Goal: Communication & Community: Share content

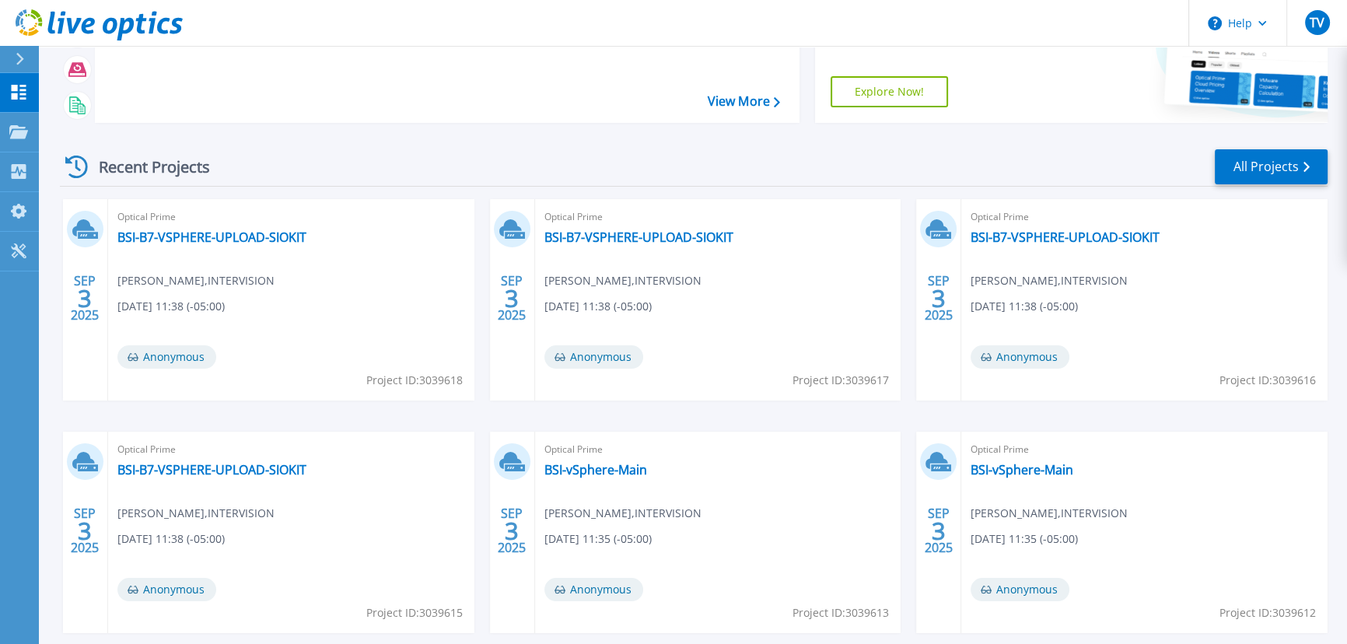
scroll to position [212, 0]
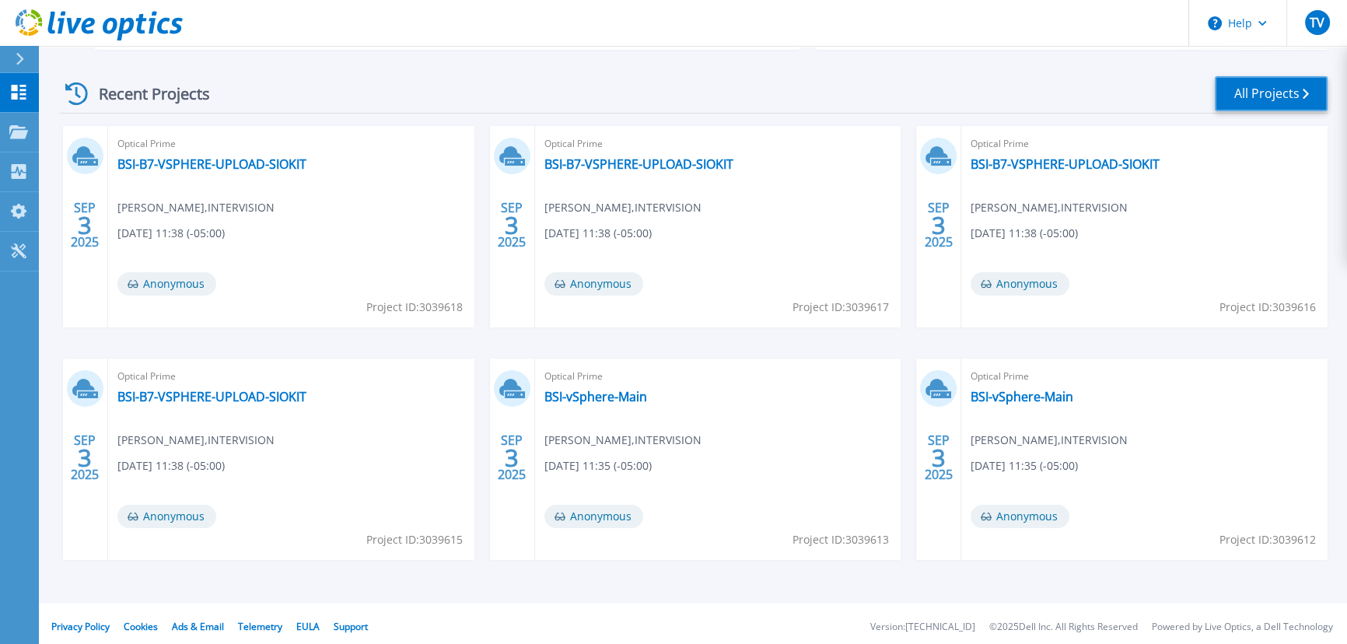
click at [1256, 101] on link "All Projects" at bounding box center [1271, 93] width 113 height 35
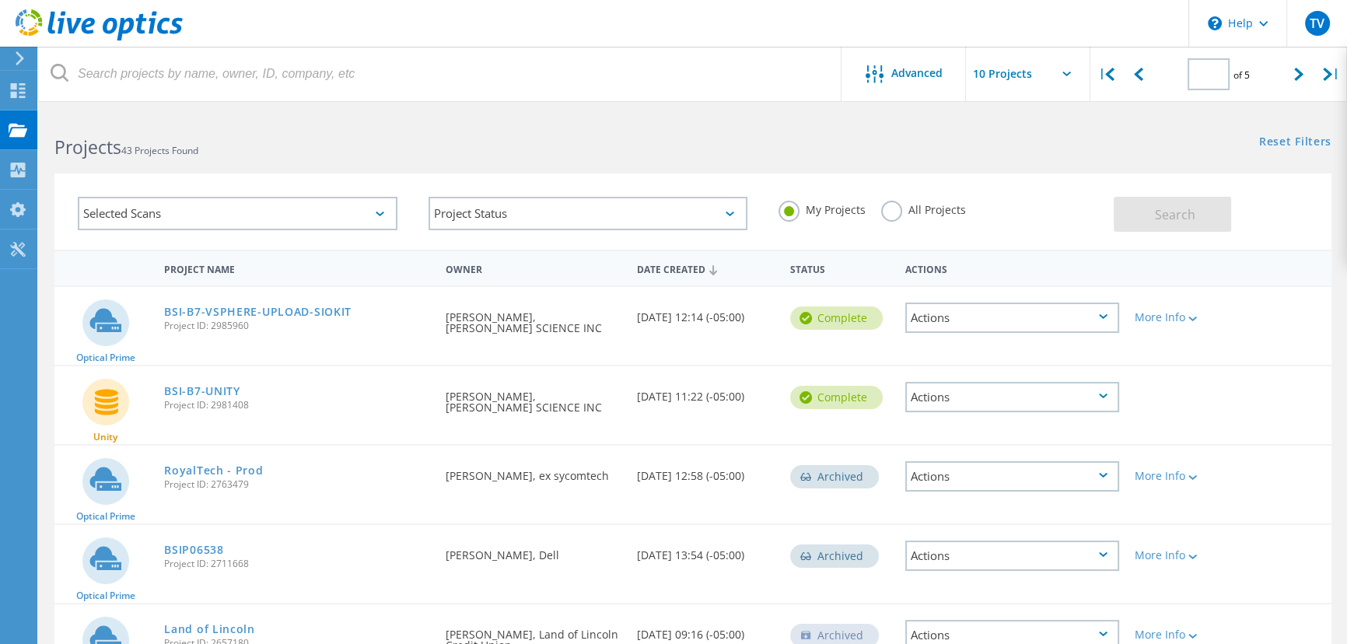
type input "2"
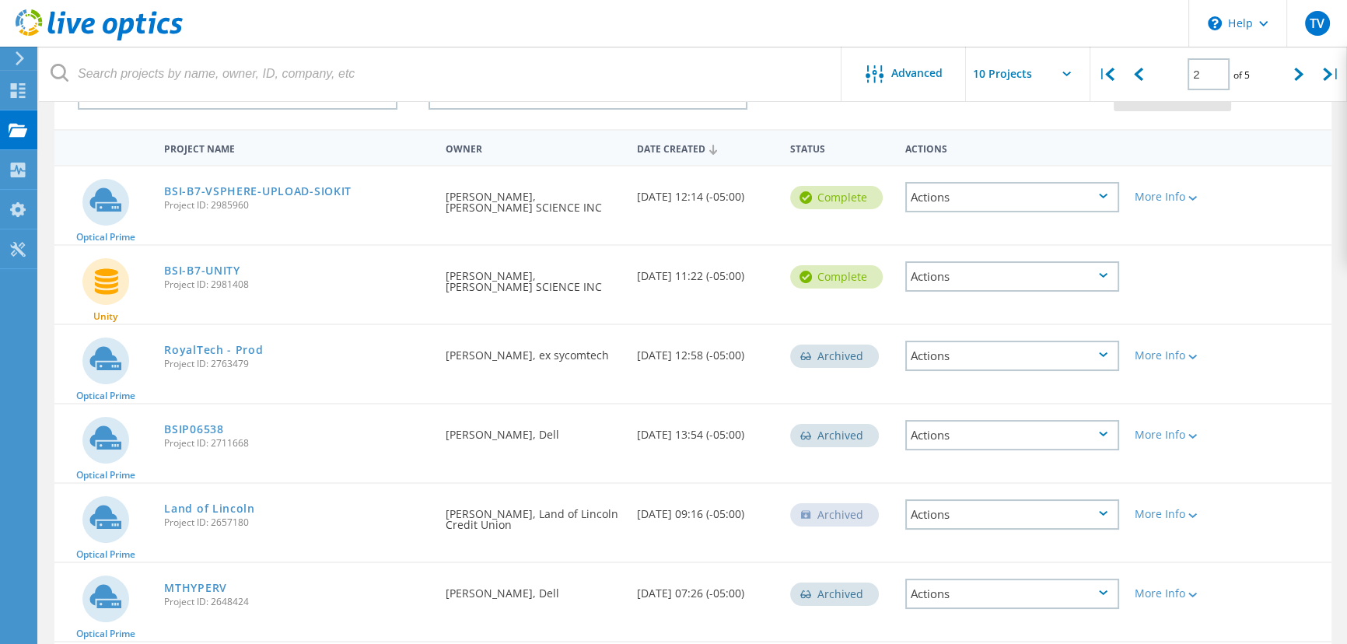
scroll to position [141, 0]
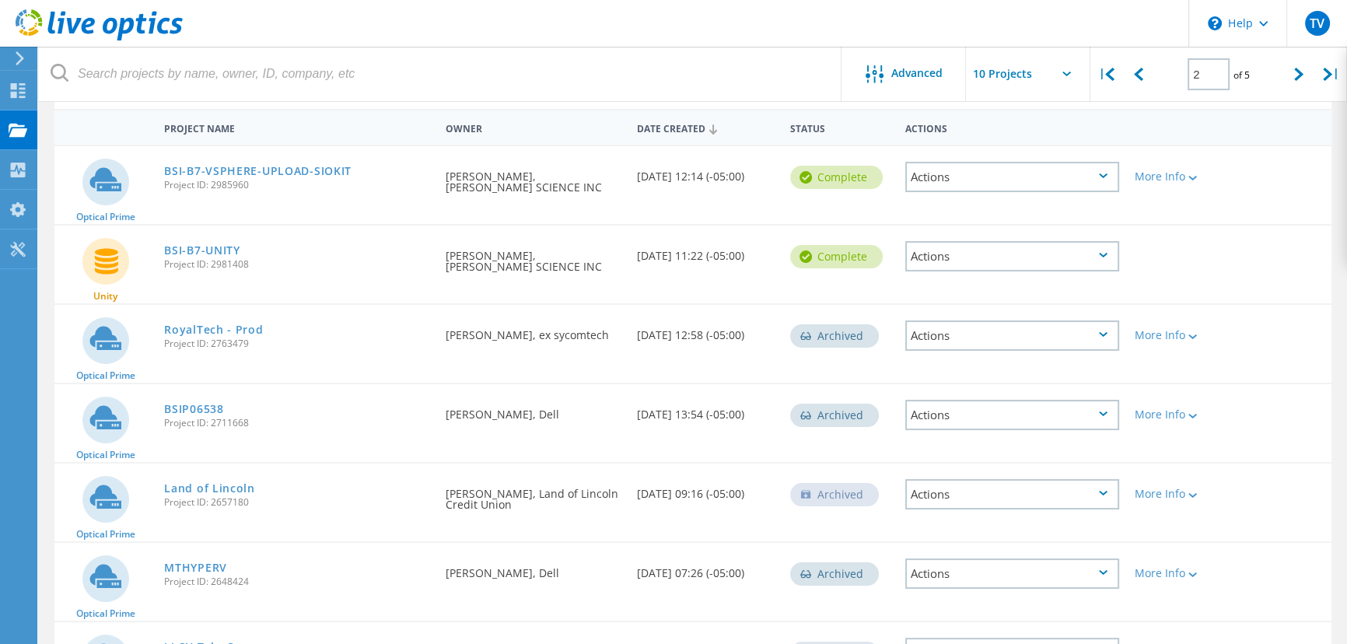
click at [1098, 177] on div "Actions" at bounding box center [1012, 177] width 215 height 30
click at [993, 187] on div "Share" at bounding box center [1013, 189] width 212 height 24
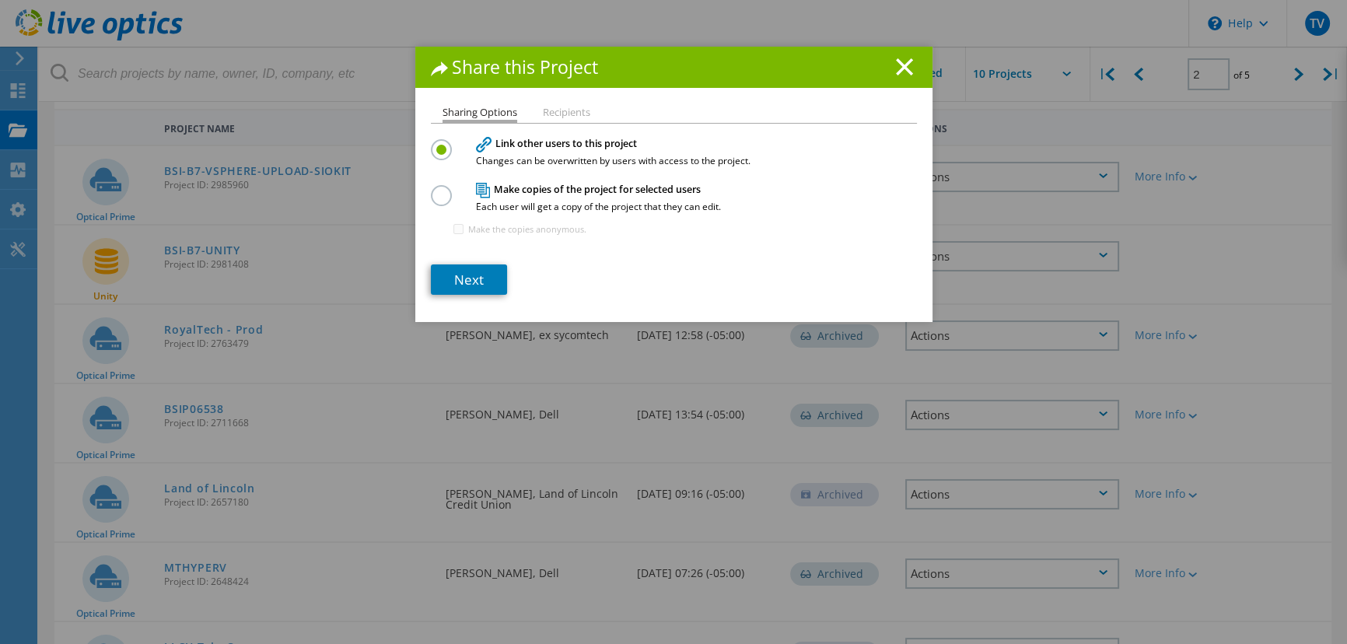
click at [431, 189] on label at bounding box center [444, 187] width 27 height 4
click at [0, 0] on input "radio" at bounding box center [0, 0] width 0 height 0
click at [451, 272] on link "Next" at bounding box center [469, 279] width 76 height 30
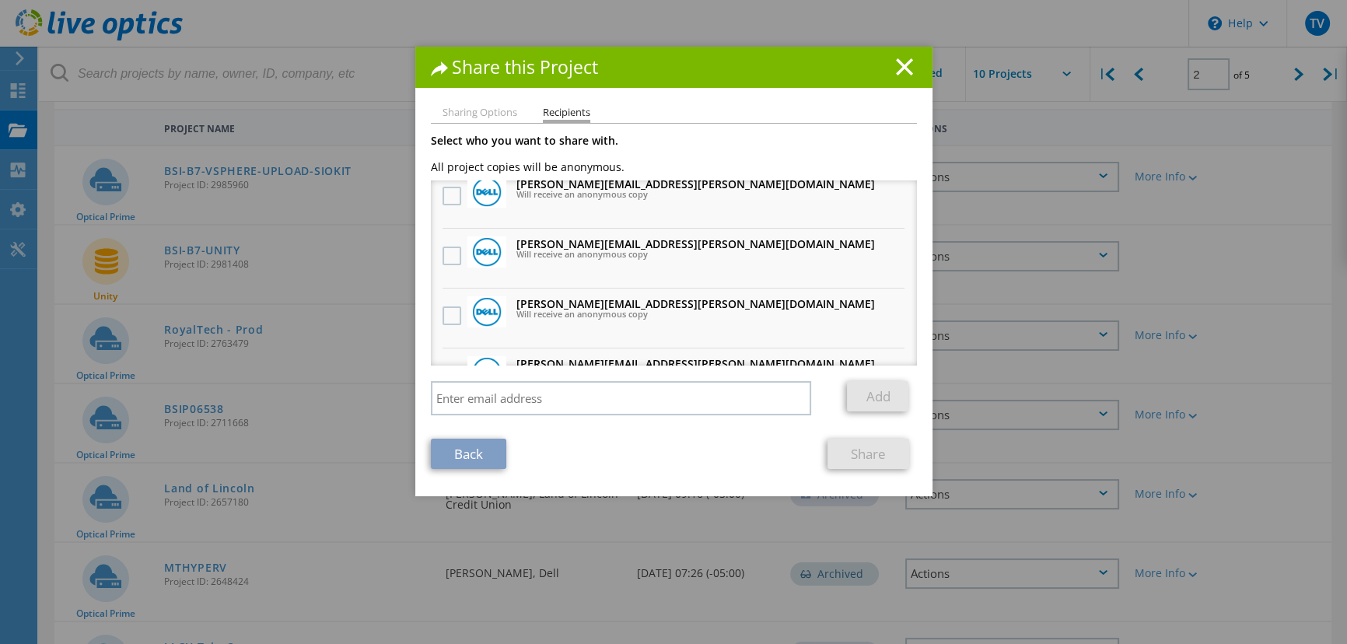
scroll to position [70, 0]
click at [447, 254] on label at bounding box center [454, 257] width 23 height 19
click at [0, 0] on input "checkbox" at bounding box center [0, 0] width 0 height 0
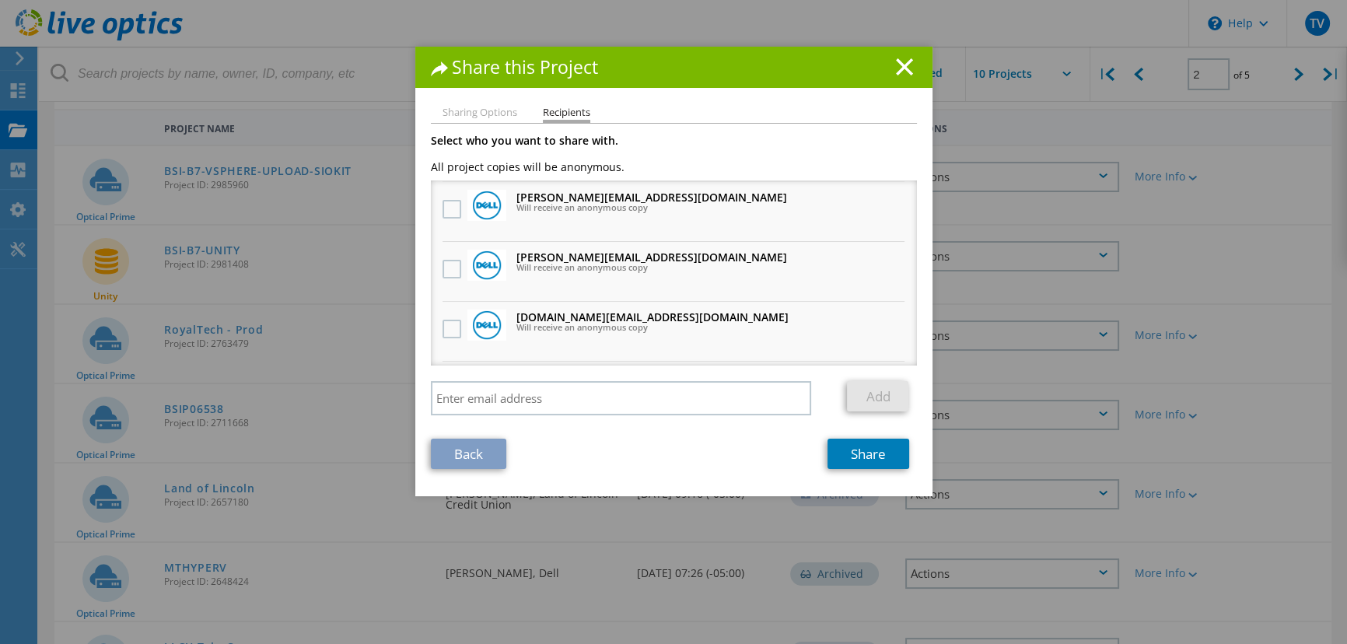
scroll to position [353, 0]
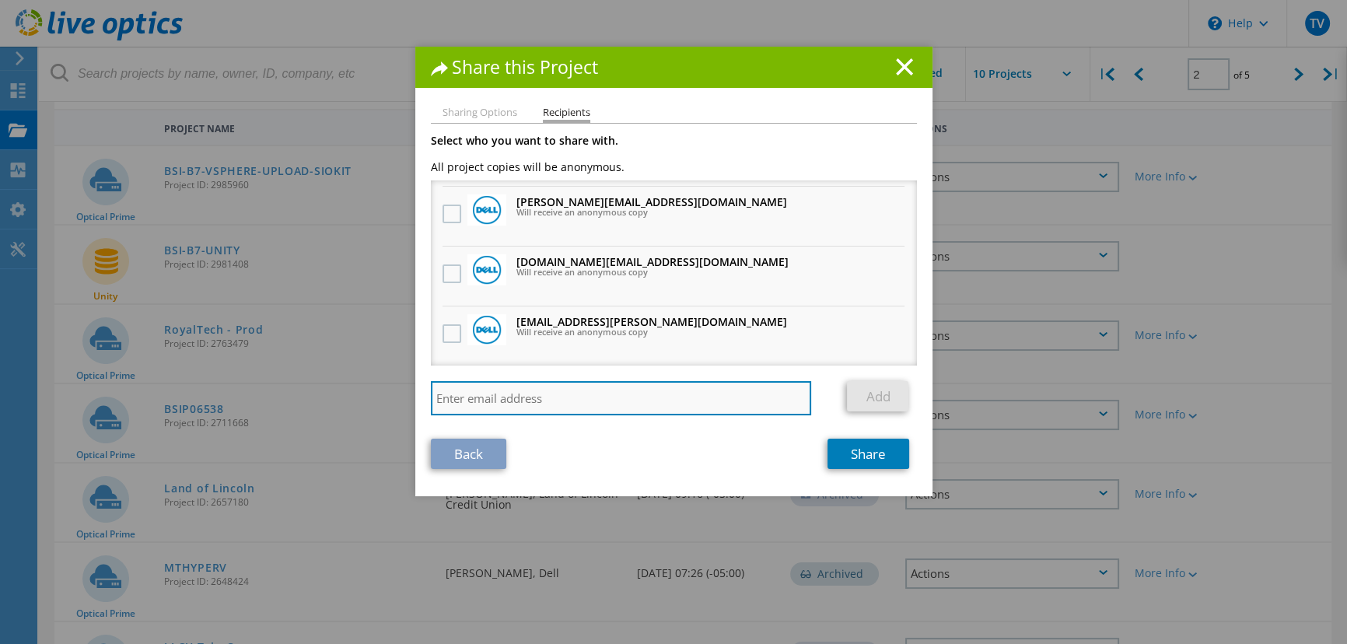
click at [483, 394] on input "search" at bounding box center [621, 398] width 381 height 34
paste input "[EMAIL_ADDRESS][PERSON_NAME][DOMAIN_NAME]"
click at [721, 400] on input "[EMAIL_ADDRESS][PERSON_NAME][DOMAIN_NAME]" at bounding box center [621, 398] width 381 height 34
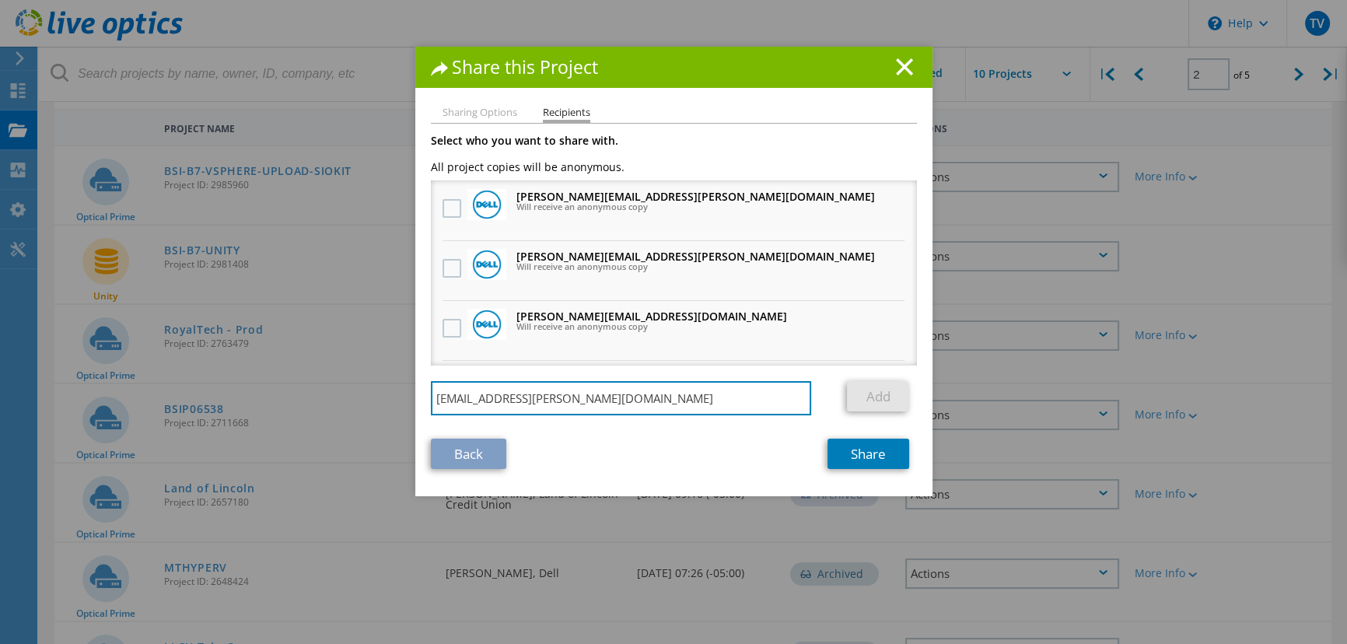
scroll to position [0, 0]
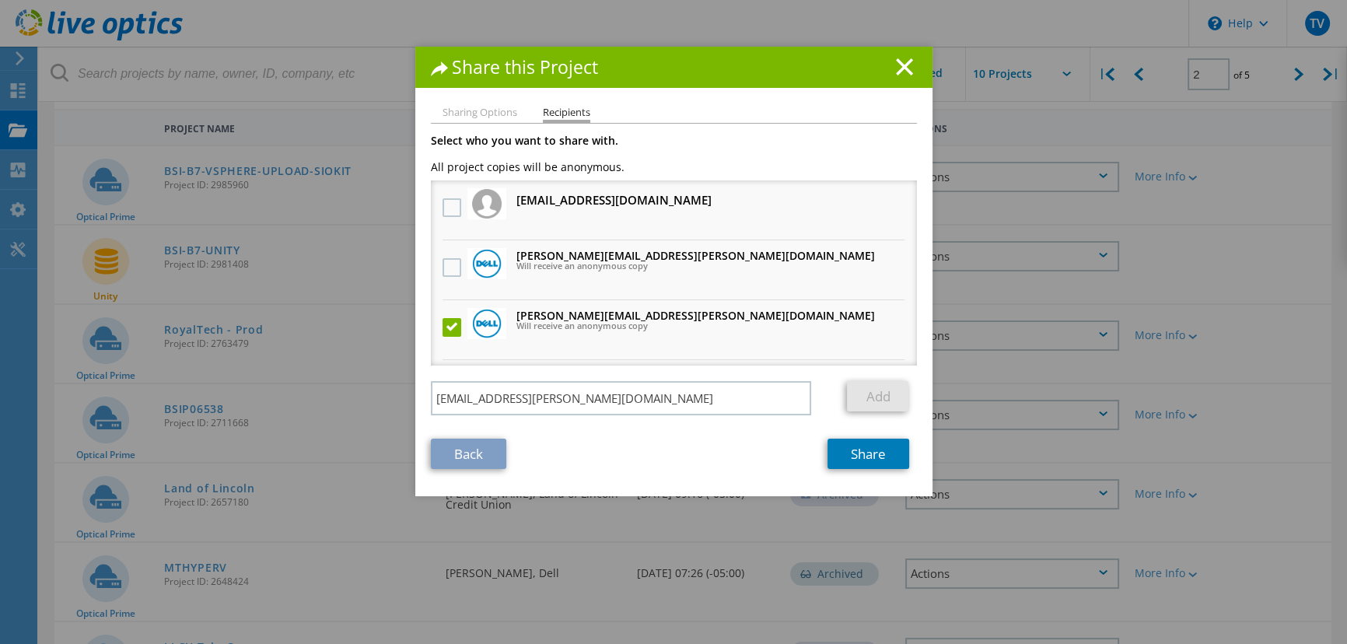
click at [617, 434] on section "Select who you want to share with. All project copies will be anonymous. [EMAIL…" at bounding box center [674, 302] width 486 height 334
click at [590, 396] on input "[EMAIL_ADDRESS][PERSON_NAME][DOMAIN_NAME]" at bounding box center [621, 398] width 381 height 34
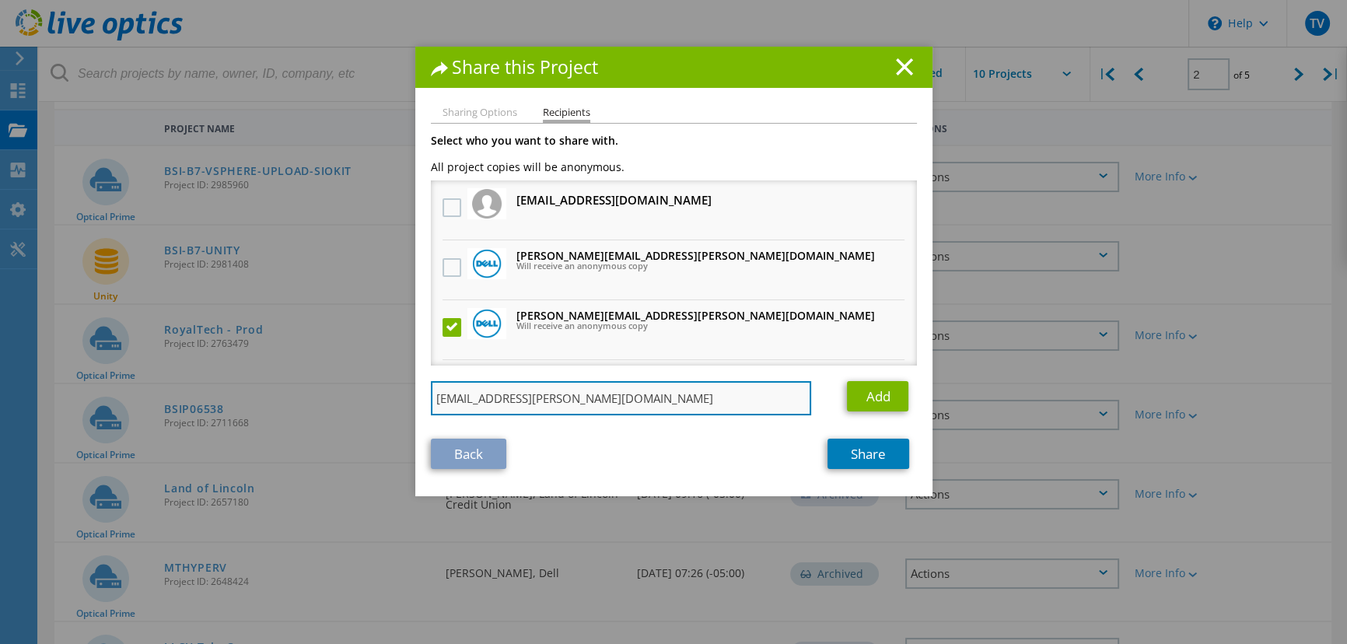
type input "[EMAIL_ADDRESS][PERSON_NAME][DOMAIN_NAME]"
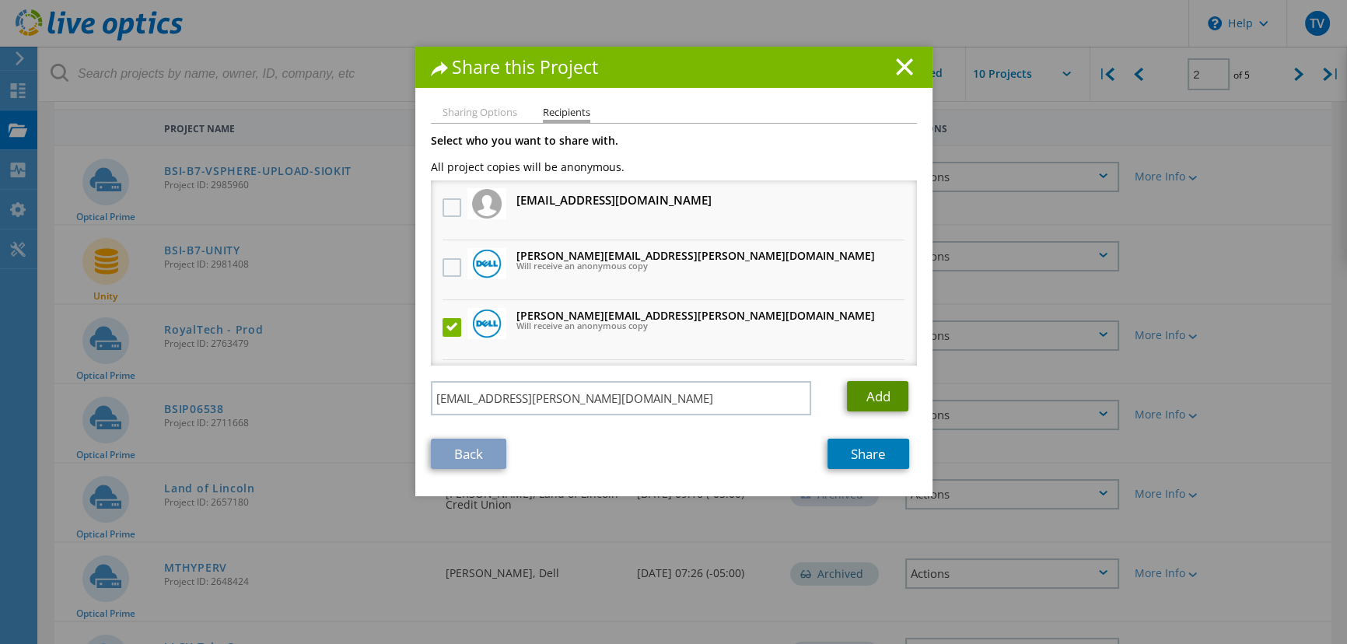
click at [861, 391] on link "Add" at bounding box center [877, 396] width 61 height 30
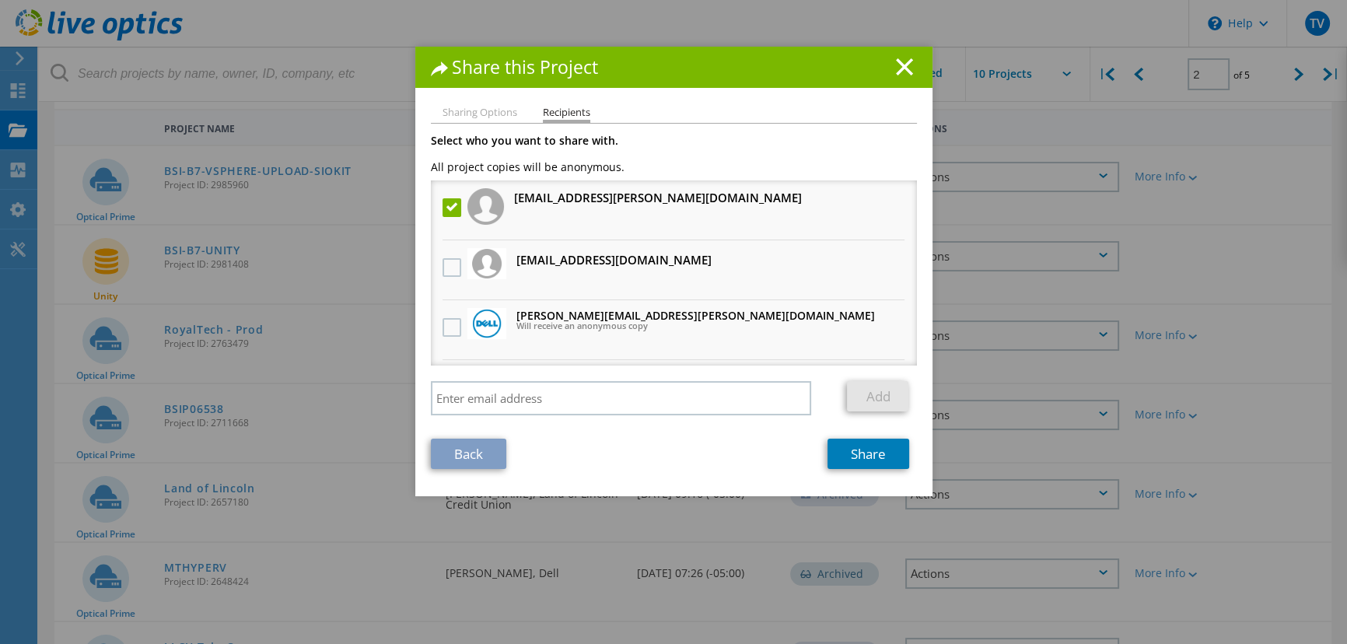
click at [895, 75] on h1 "Share this Project" at bounding box center [674, 67] width 486 height 18
click at [902, 54] on div "Share this Project" at bounding box center [673, 67] width 517 height 41
click at [902, 67] on icon at bounding box center [904, 66] width 17 height 17
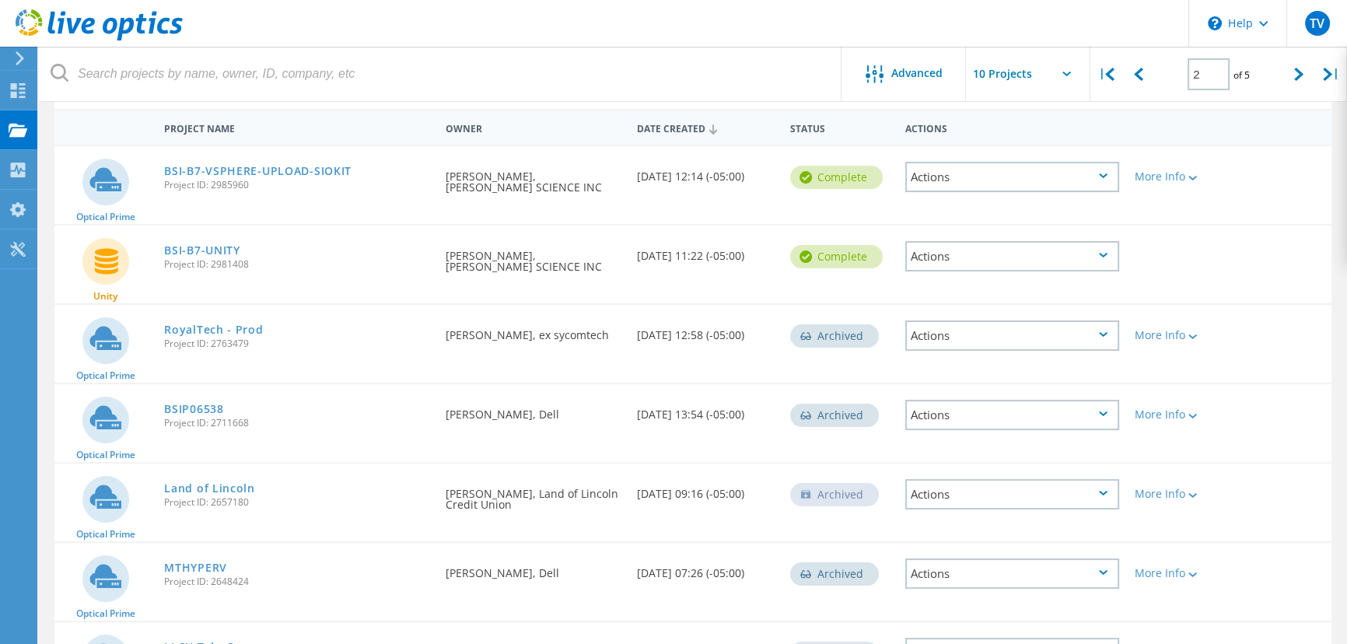
click at [1101, 169] on div "Actions" at bounding box center [1012, 177] width 215 height 30
click at [950, 190] on div "Share" at bounding box center [1013, 189] width 212 height 24
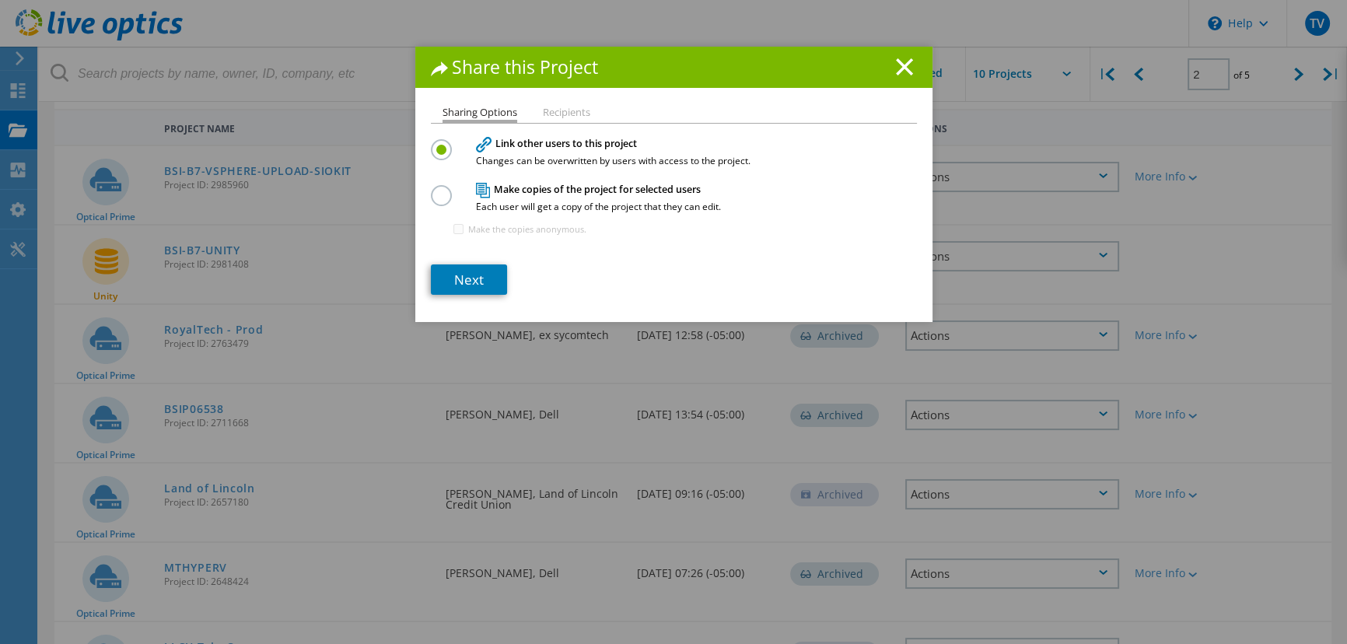
click at [549, 111] on li "Recipients" at bounding box center [566, 113] width 47 height 12
click at [555, 109] on li "Recipients" at bounding box center [566, 113] width 47 height 12
click at [462, 279] on link "Next" at bounding box center [469, 279] width 76 height 30
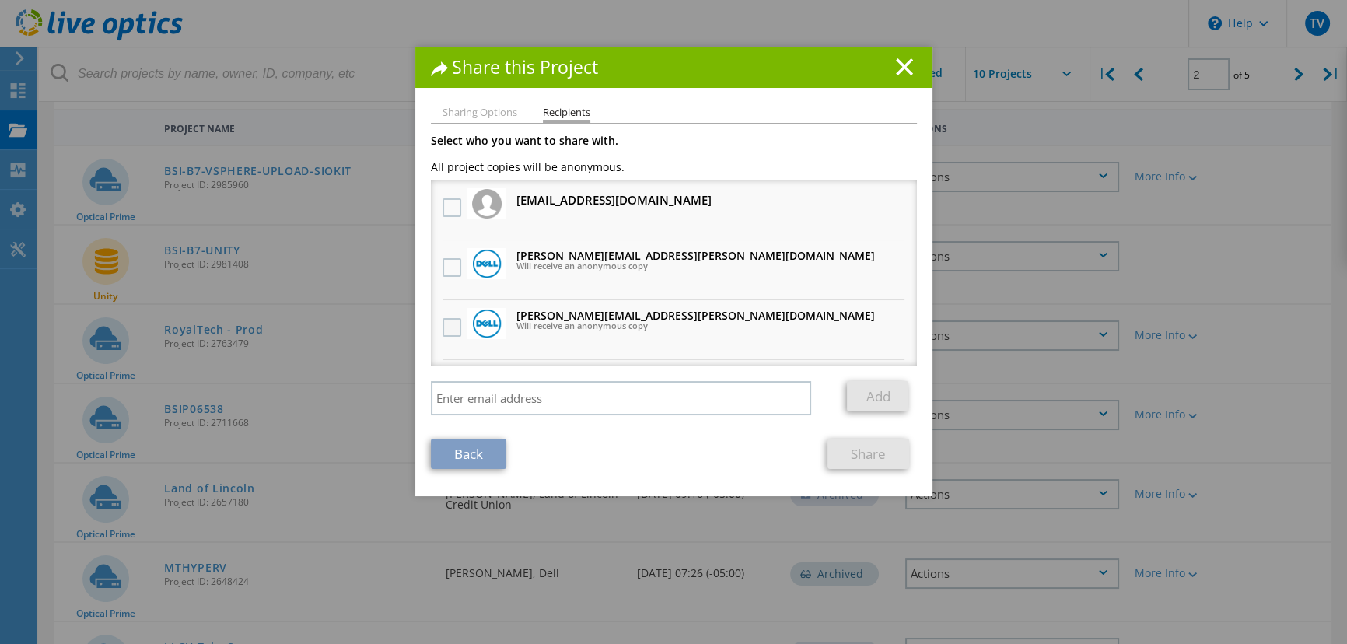
click at [443, 321] on label at bounding box center [454, 327] width 23 height 19
click at [0, 0] on input "checkbox" at bounding box center [0, 0] width 0 height 0
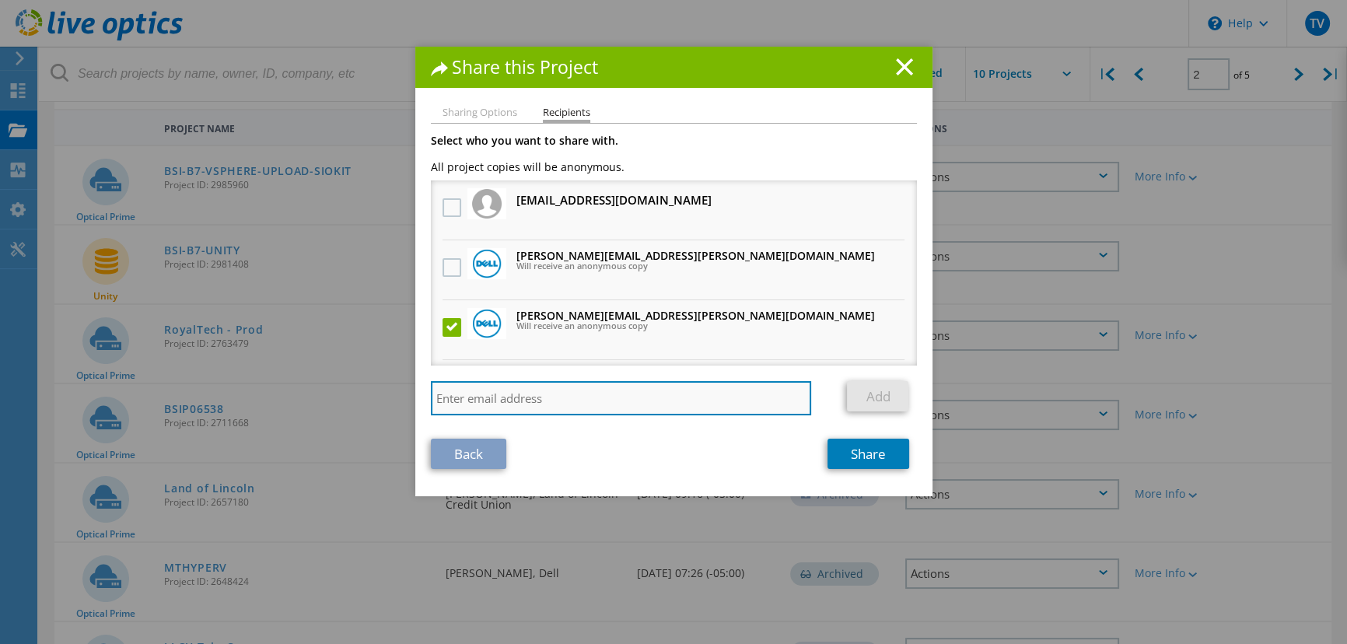
click at [467, 405] on input "search" at bounding box center [621, 398] width 381 height 34
paste input "[EMAIL_ADDRESS][PERSON_NAME][DOMAIN_NAME]"
type input "[EMAIL_ADDRESS][PERSON_NAME][DOMAIN_NAME]"
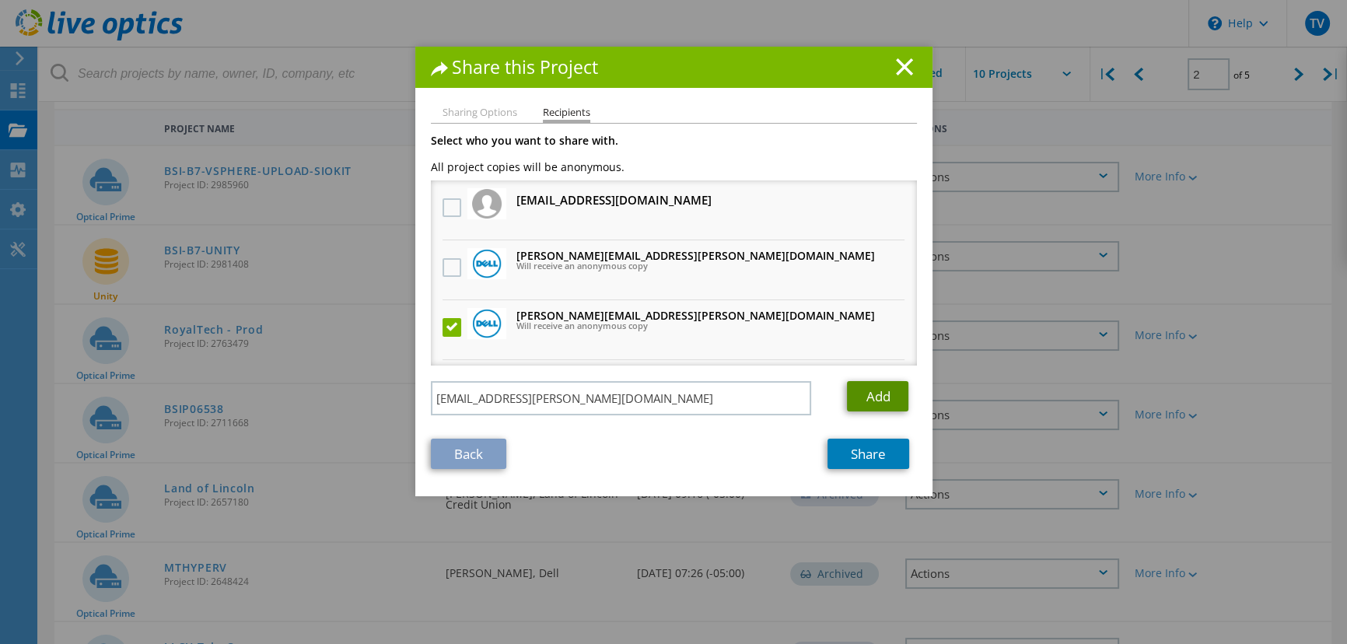
click at [855, 391] on link "Add" at bounding box center [877, 396] width 61 height 30
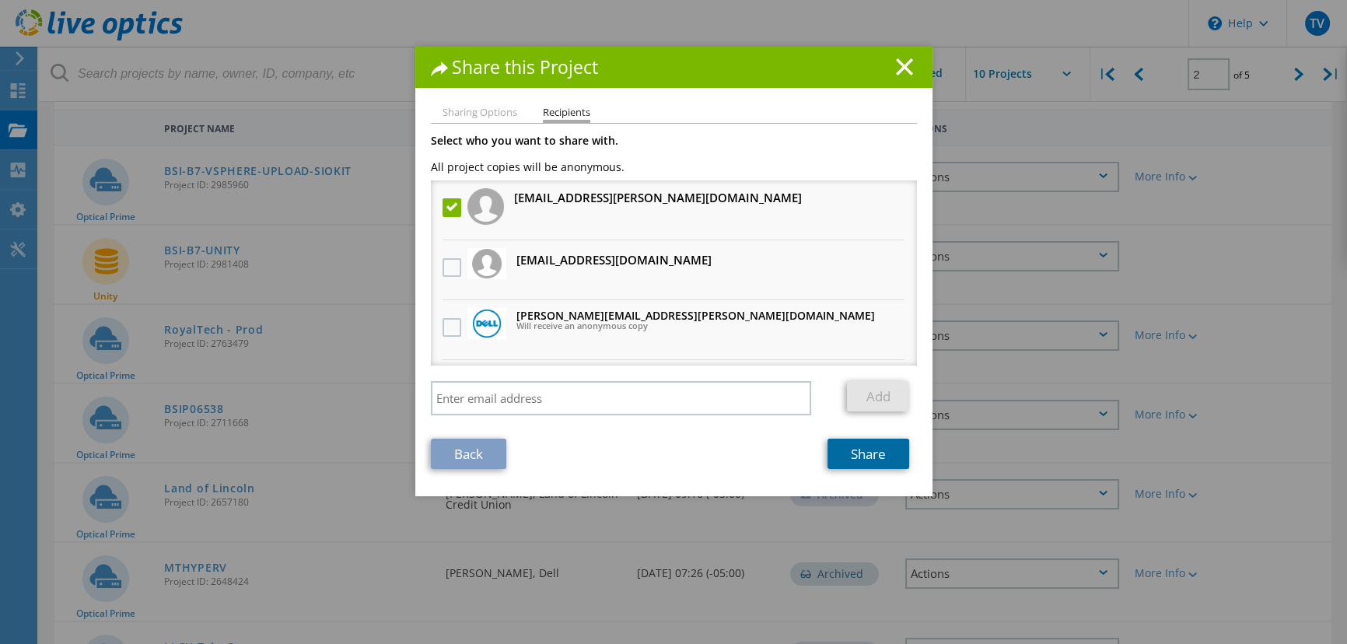
click at [840, 451] on link "Share" at bounding box center [869, 454] width 82 height 30
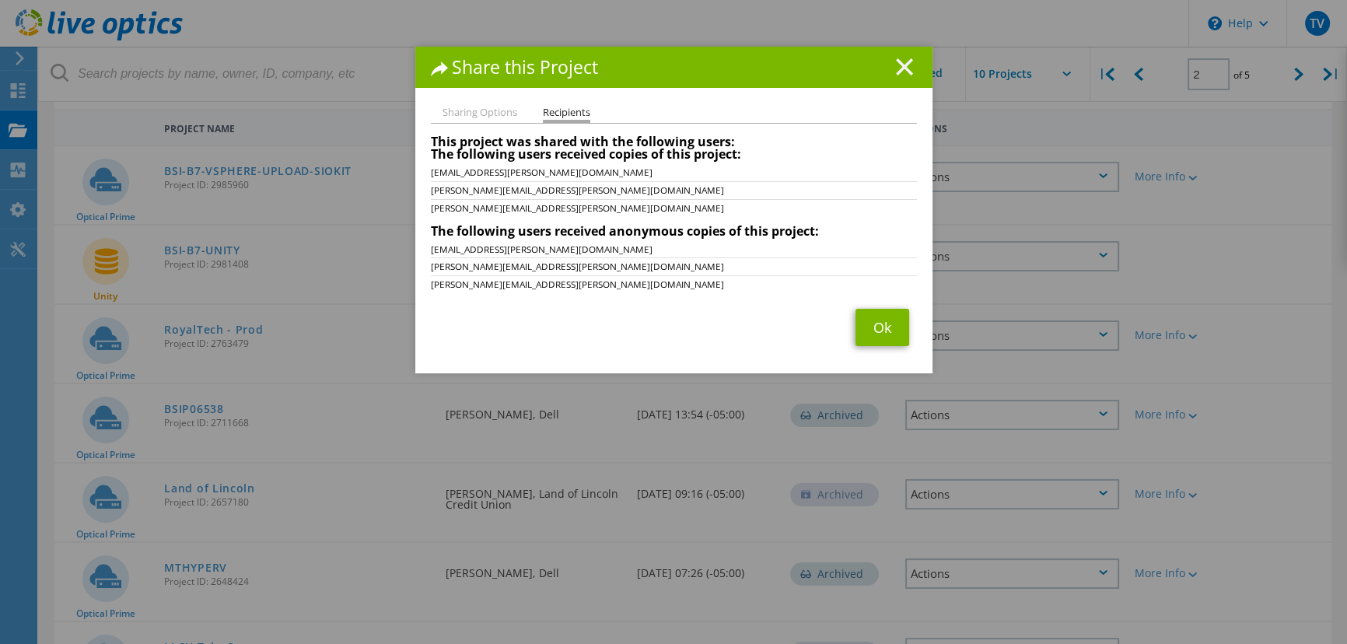
click at [897, 69] on line at bounding box center [905, 67] width 16 height 16
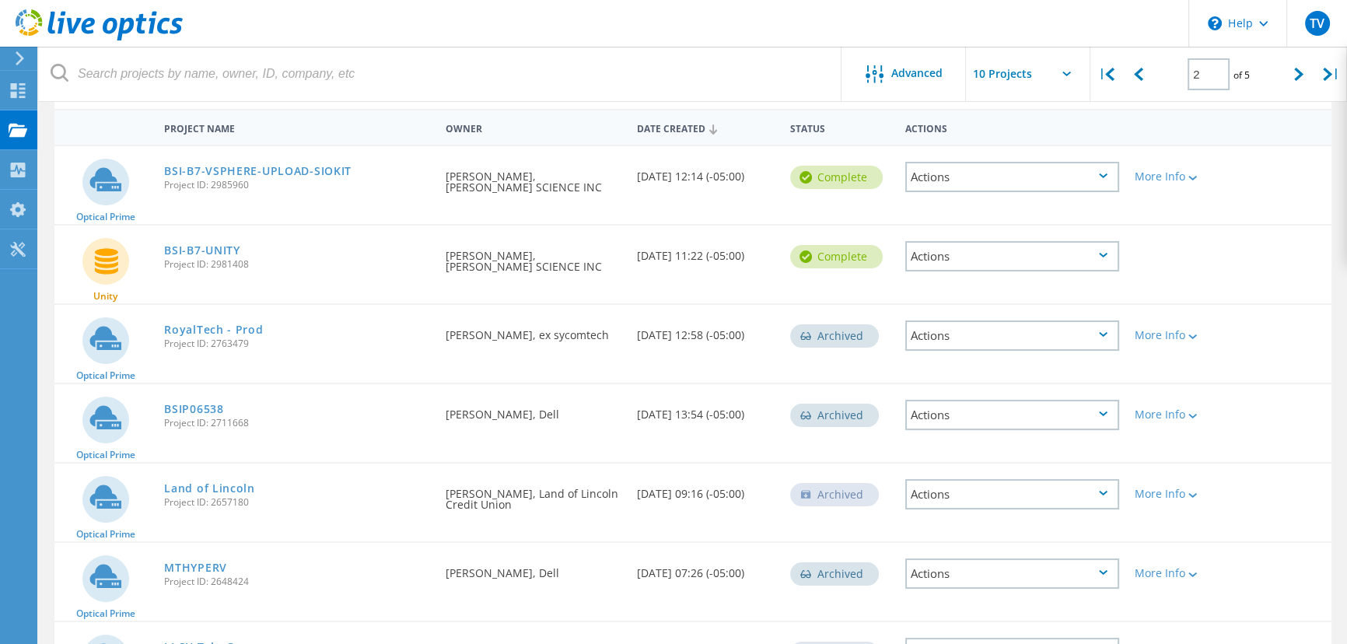
click at [948, 249] on div "Actions" at bounding box center [1012, 256] width 215 height 30
click at [952, 266] on div "Share" at bounding box center [1013, 269] width 212 height 24
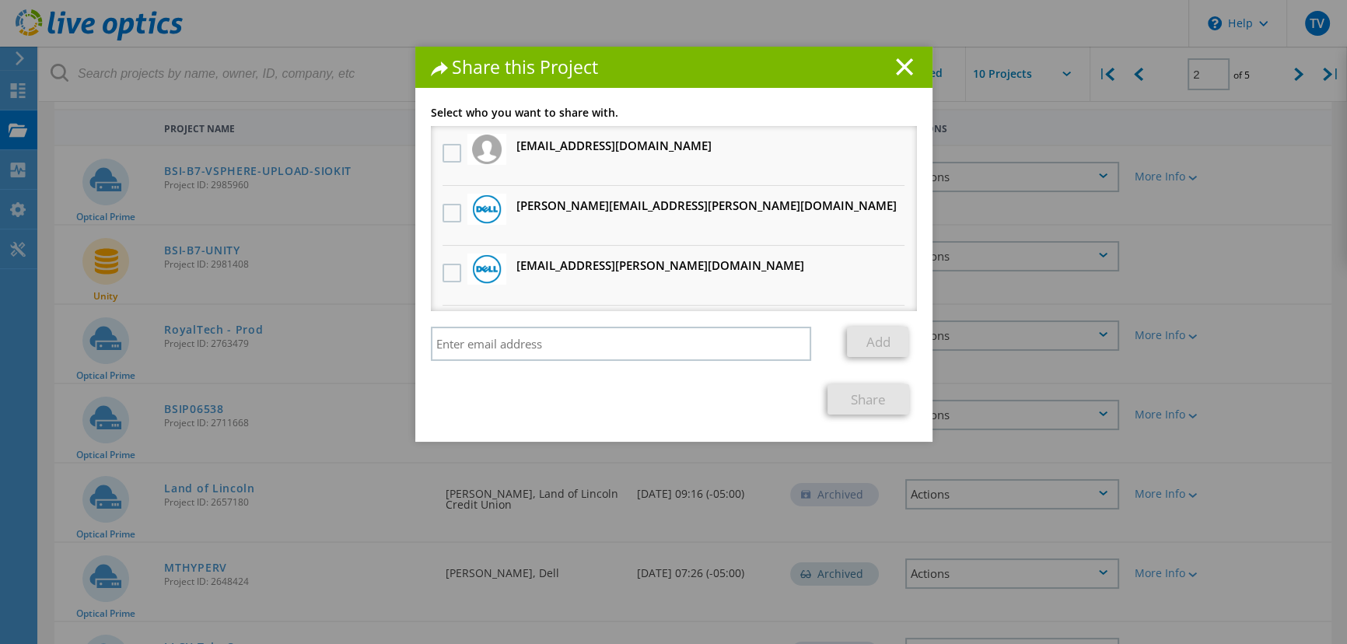
scroll to position [70, 0]
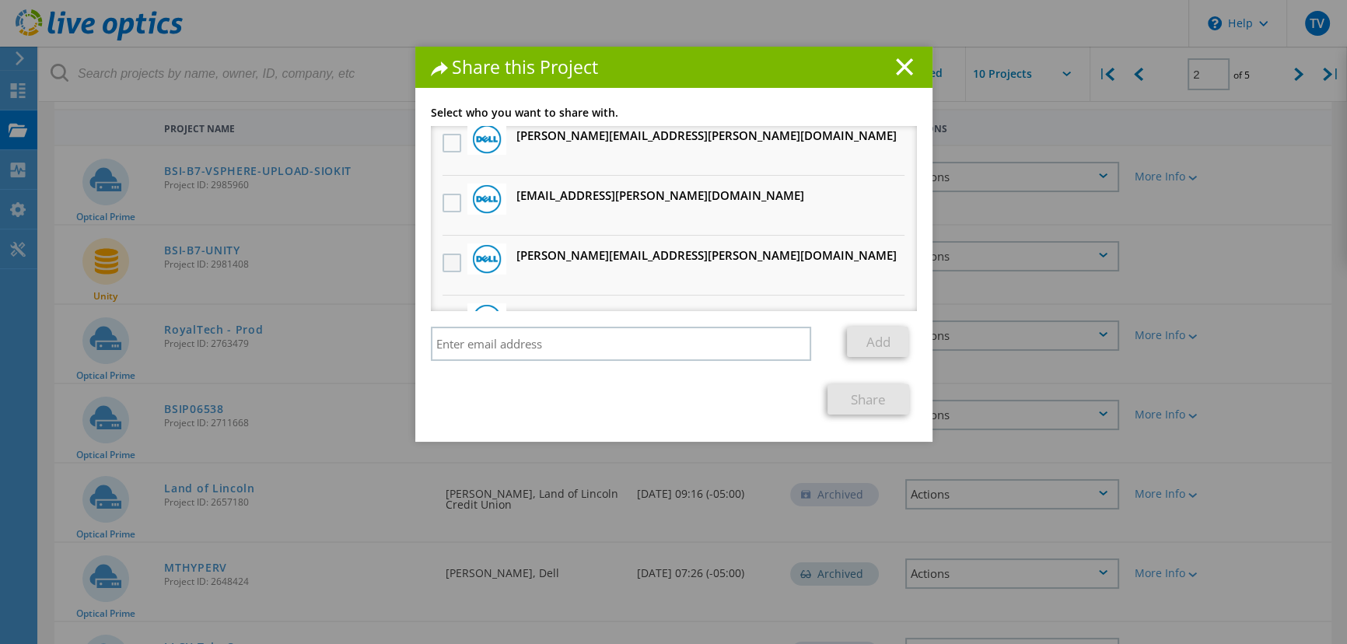
click at [451, 262] on label at bounding box center [454, 263] width 23 height 19
click at [0, 0] on input "checkbox" at bounding box center [0, 0] width 0 height 0
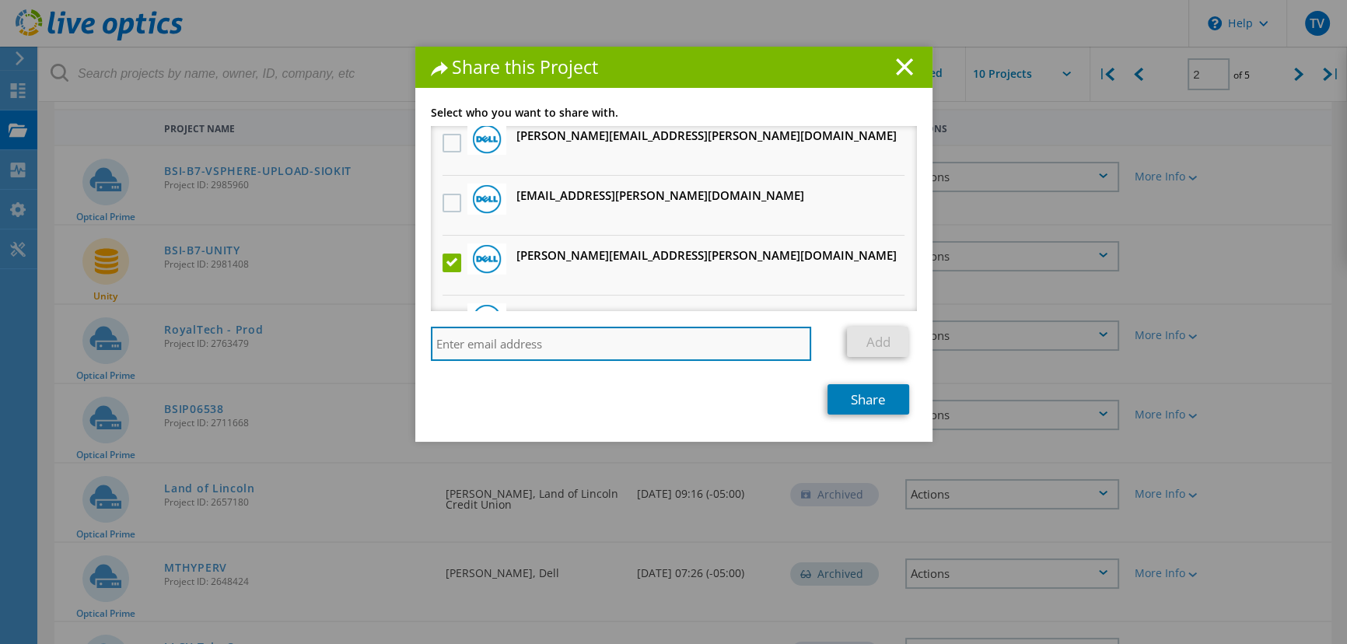
click at [477, 345] on input "search" at bounding box center [621, 344] width 381 height 34
paste input "[EMAIL_ADDRESS][PERSON_NAME][DOMAIN_NAME]"
type input "[EMAIL_ADDRESS][PERSON_NAME][DOMAIN_NAME]"
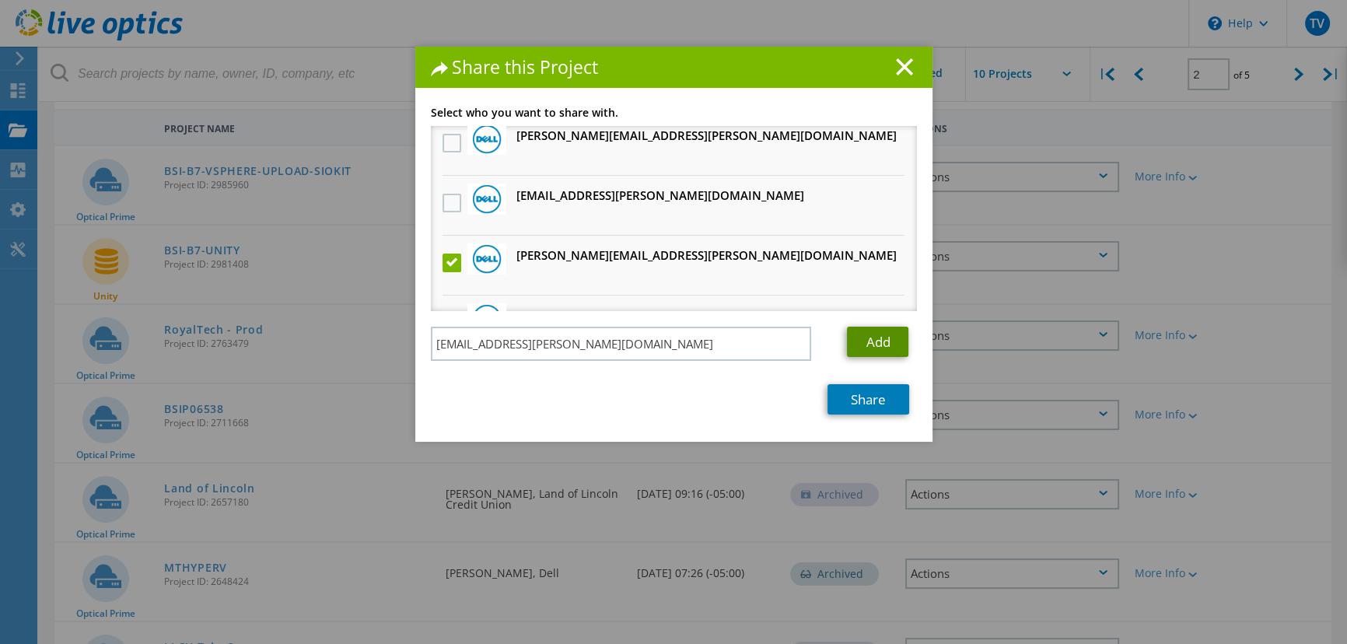
click at [870, 336] on link "Add" at bounding box center [877, 342] width 61 height 30
click at [838, 398] on link "Share" at bounding box center [869, 399] width 82 height 30
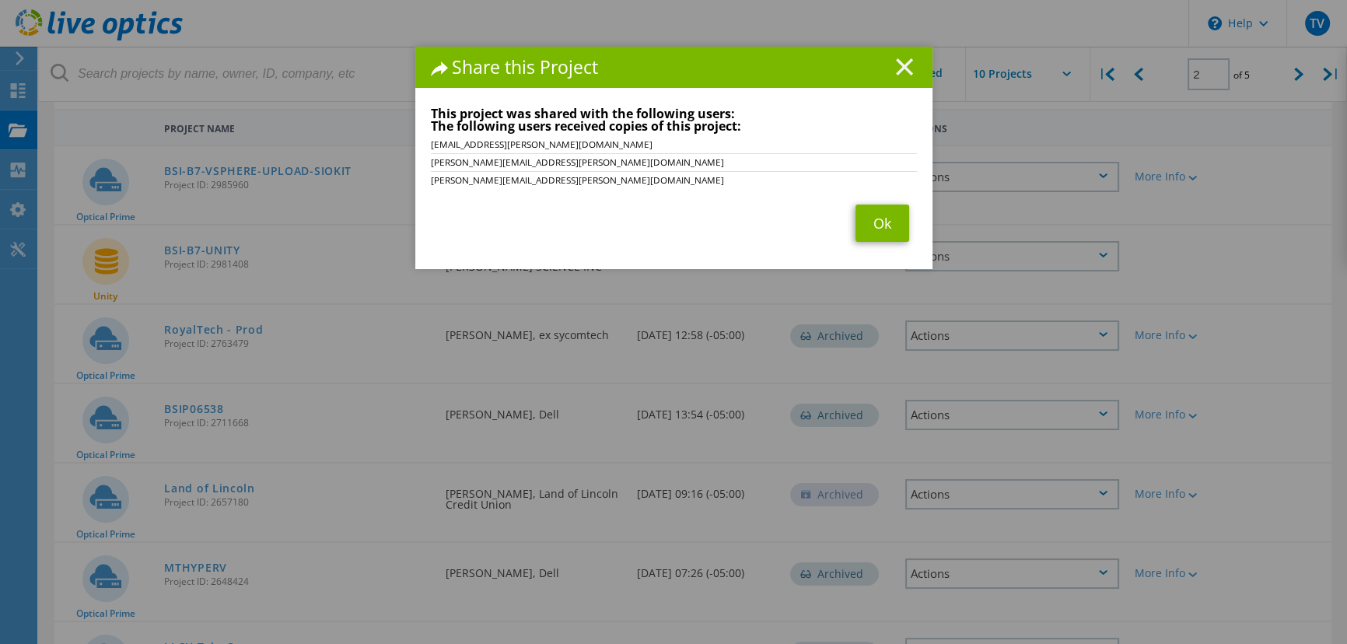
click at [899, 71] on icon at bounding box center [904, 66] width 17 height 17
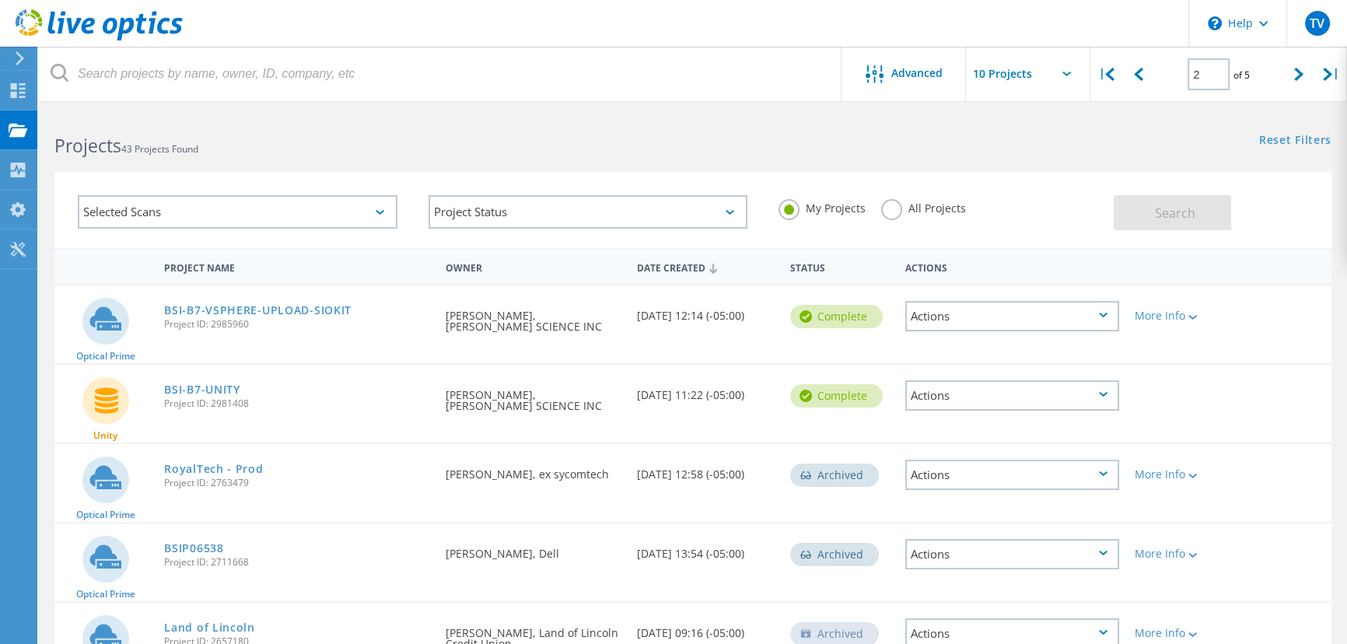
scroll to position [0, 0]
click at [1095, 73] on div "|" at bounding box center [1107, 74] width 32 height 55
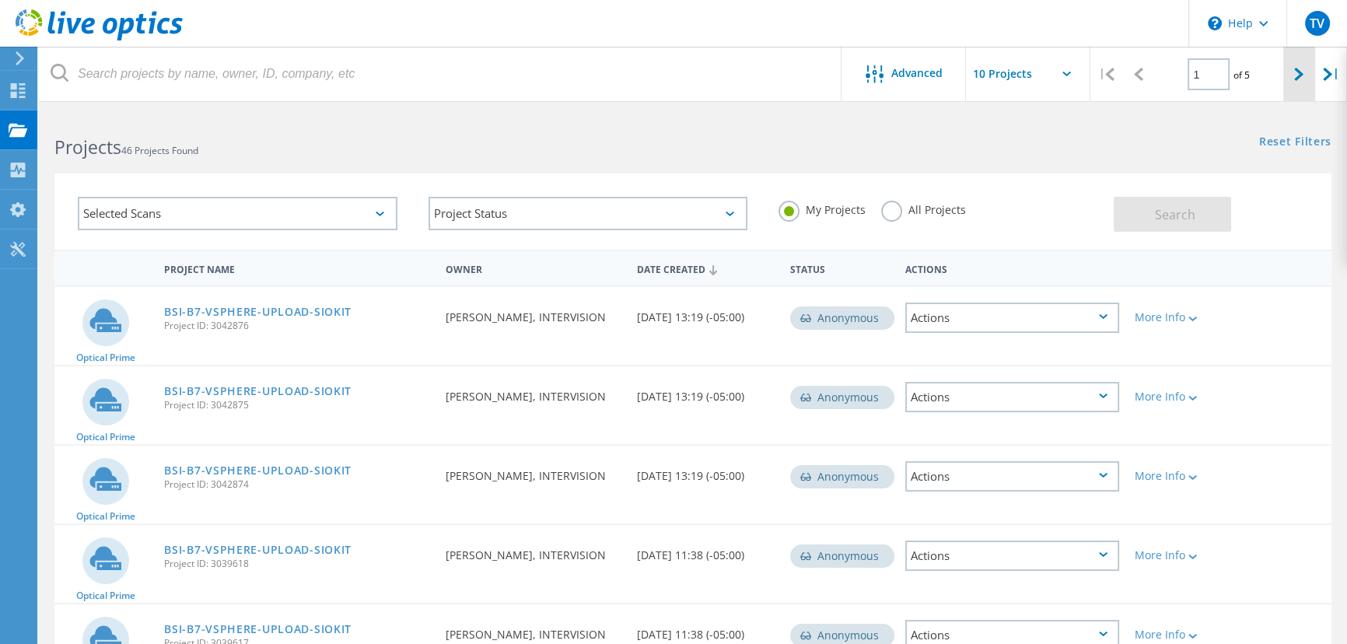
click at [1296, 61] on div at bounding box center [1300, 74] width 32 height 55
type input "2"
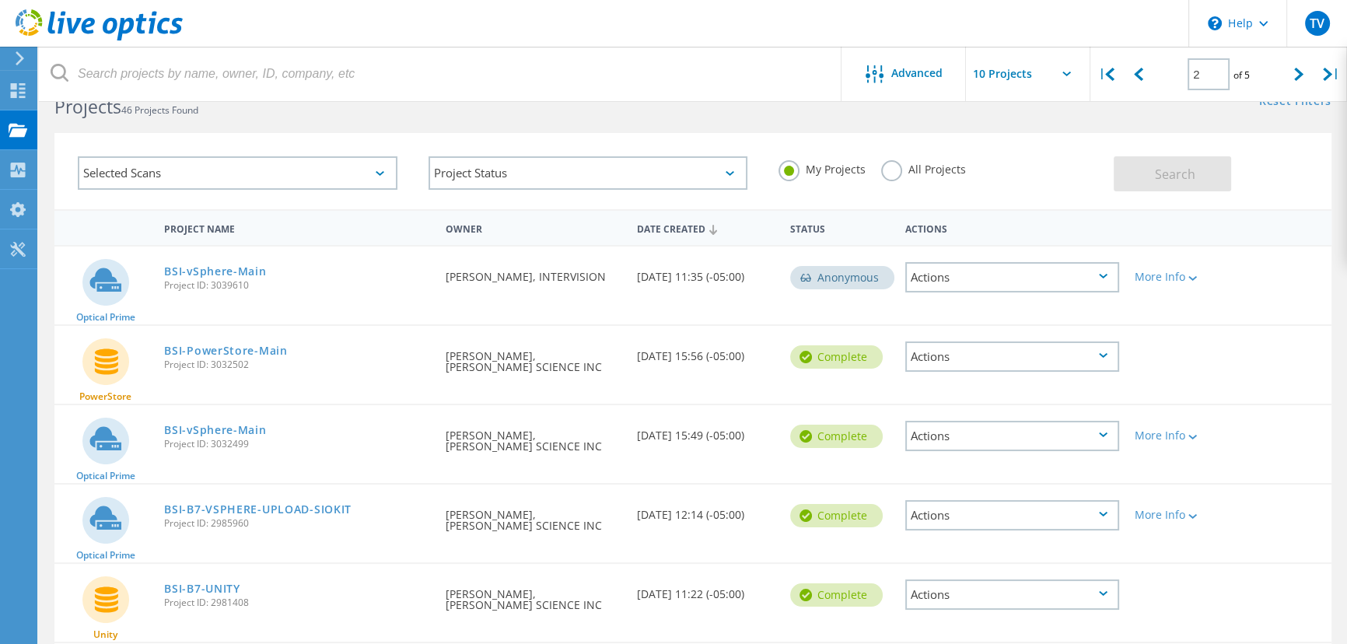
scroll to position [70, 0]
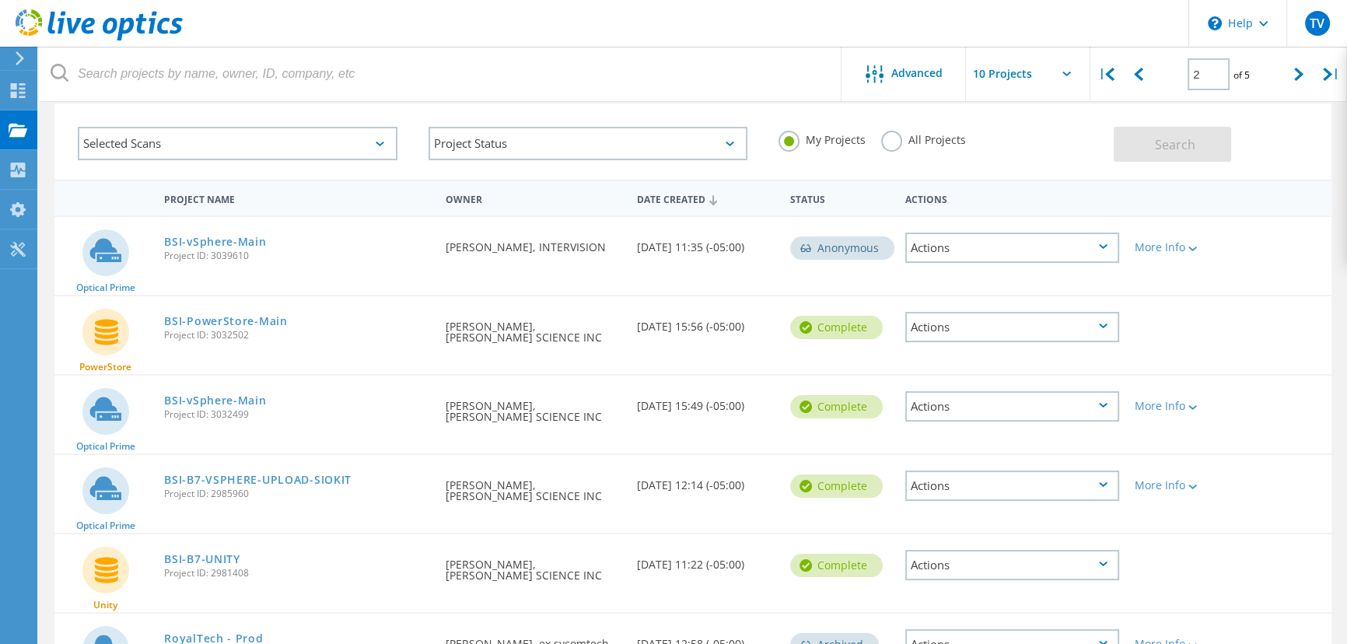
click at [973, 319] on div "Actions" at bounding box center [1012, 327] width 215 height 30
click at [961, 326] on div "Share" at bounding box center [1013, 327] width 212 height 24
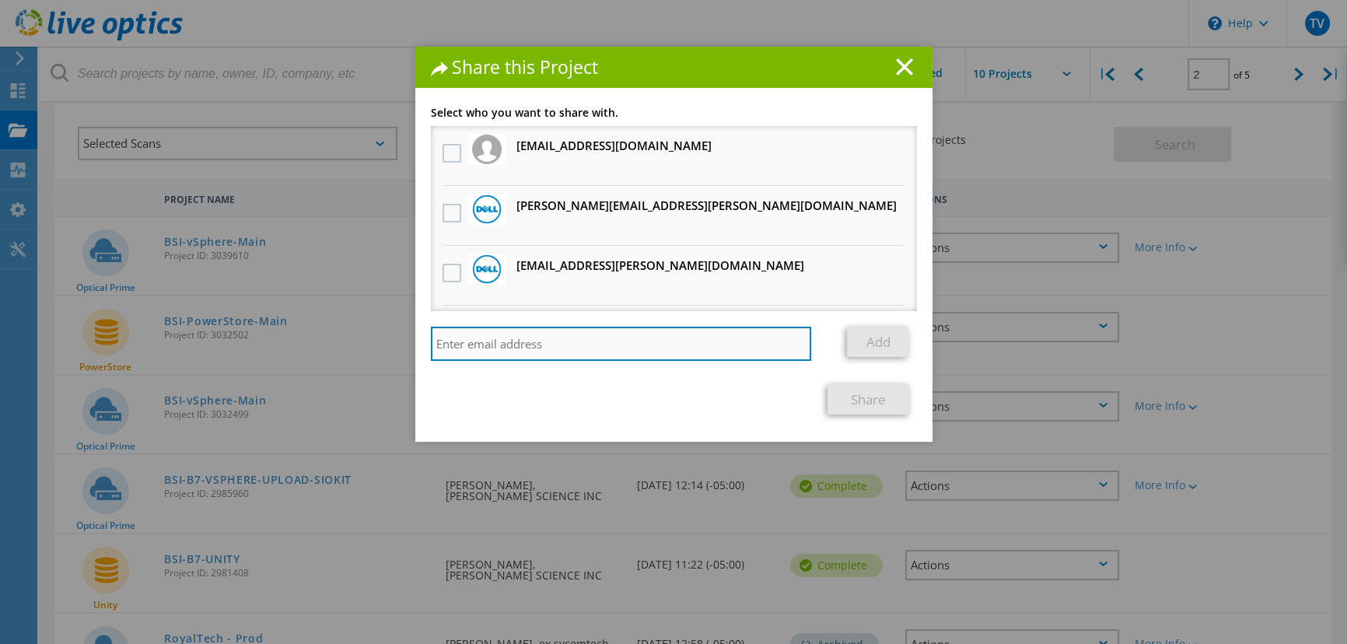
paste input "[EMAIL_ADDRESS][PERSON_NAME][DOMAIN_NAME]"
type input "[EMAIL_ADDRESS][PERSON_NAME][DOMAIN_NAME]"
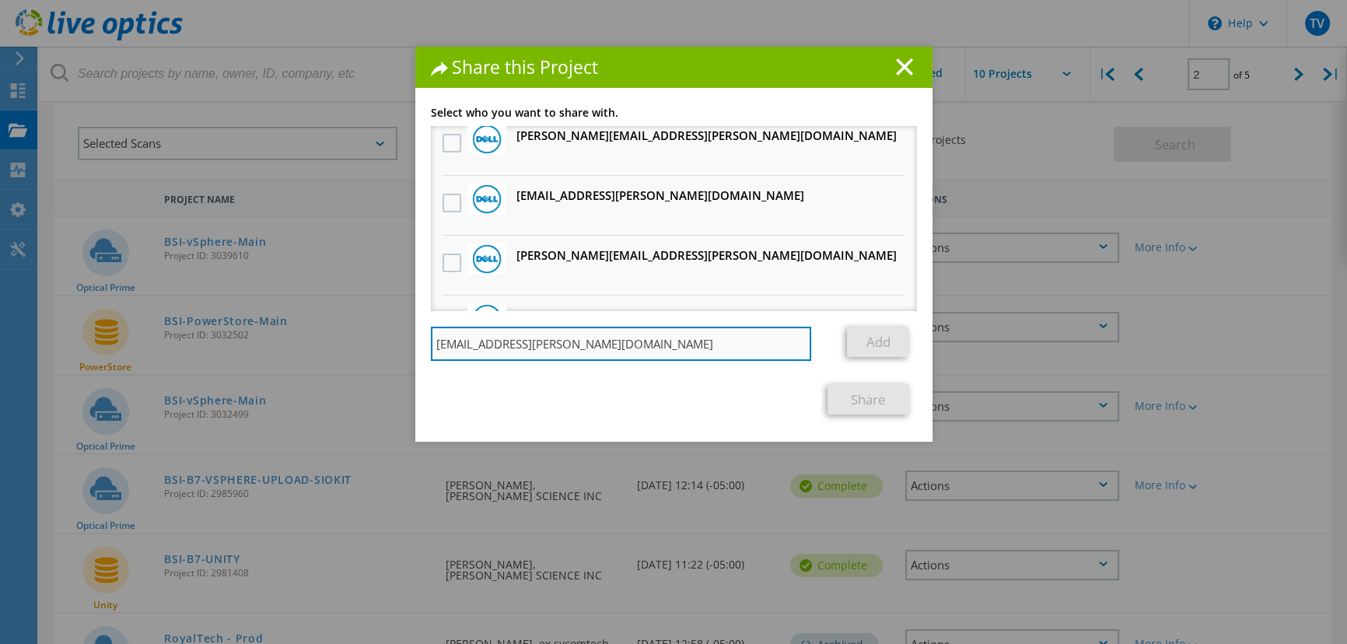
click at [804, 349] on input "[EMAIL_ADDRESS][PERSON_NAME][DOMAIN_NAME]" at bounding box center [621, 344] width 381 height 34
click at [786, 341] on input "[EMAIL_ADDRESS][PERSON_NAME][DOMAIN_NAME]" at bounding box center [621, 344] width 381 height 34
click at [791, 345] on input "[EMAIL_ADDRESS][PERSON_NAME][DOMAIN_NAME]" at bounding box center [621, 344] width 381 height 34
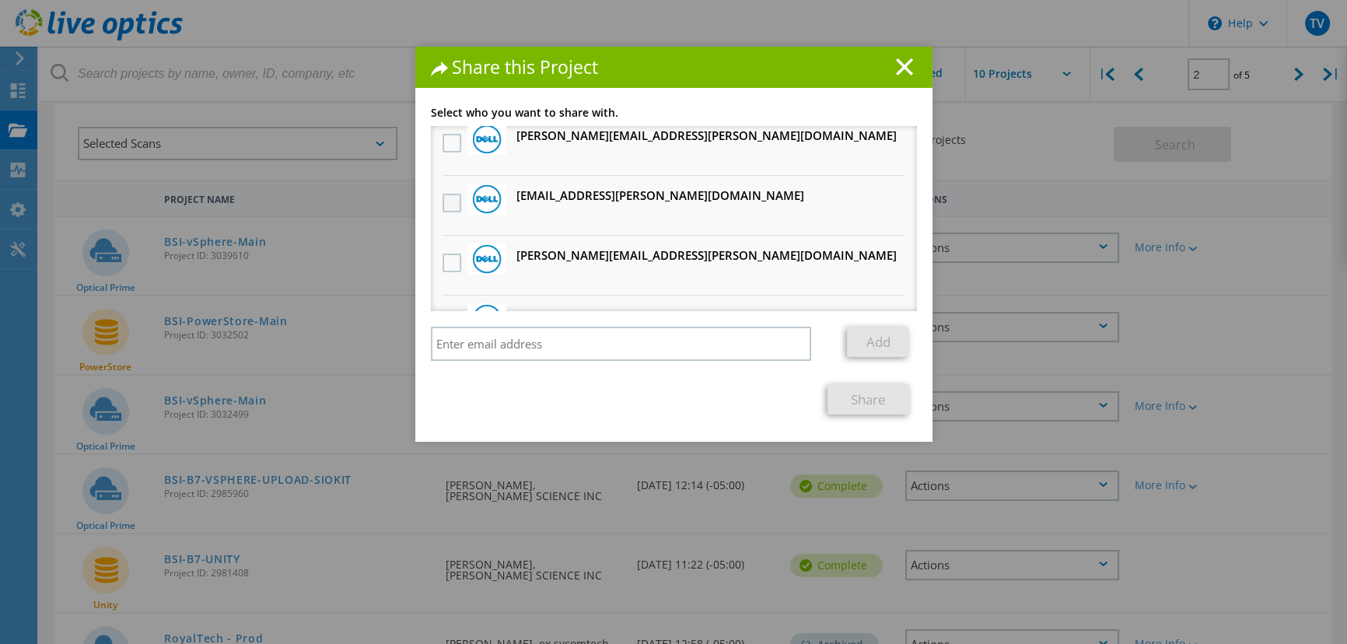
click at [443, 202] on label at bounding box center [454, 203] width 23 height 19
click at [0, 0] on input "checkbox" at bounding box center [0, 0] width 0 height 0
click at [443, 266] on label at bounding box center [454, 263] width 23 height 19
click at [0, 0] on input "checkbox" at bounding box center [0, 0] width 0 height 0
click at [863, 394] on link "Share" at bounding box center [869, 399] width 82 height 30
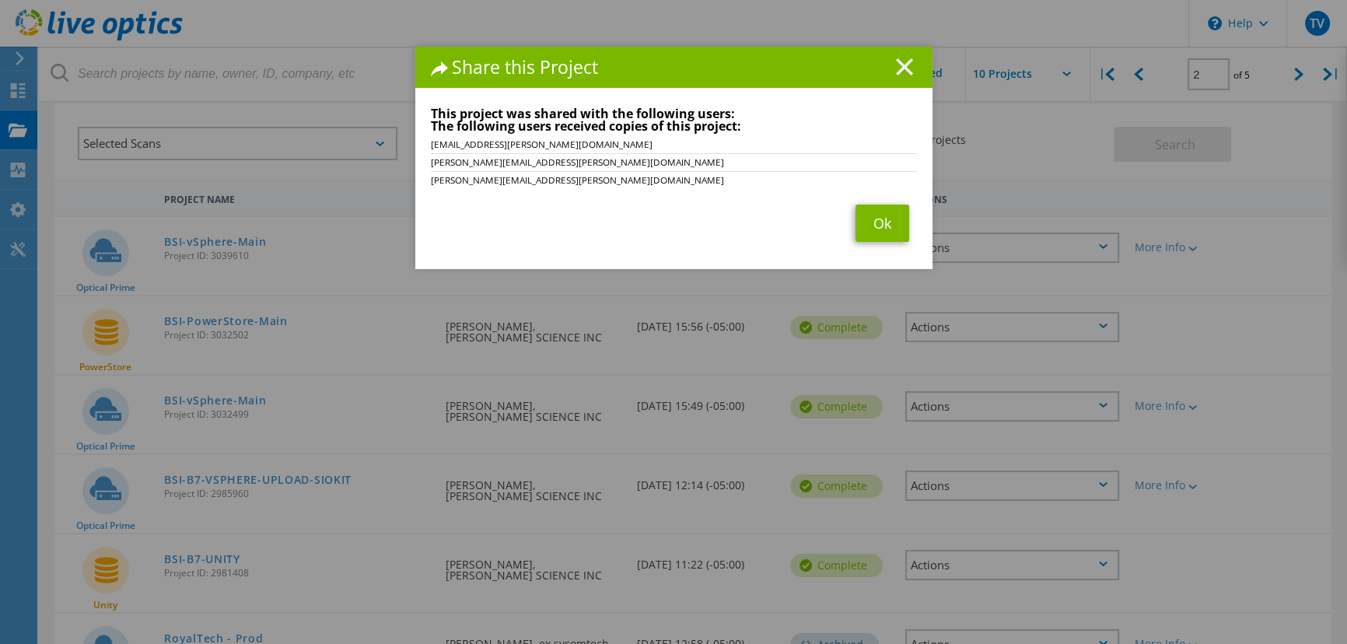
click at [899, 69] on line at bounding box center [905, 67] width 16 height 16
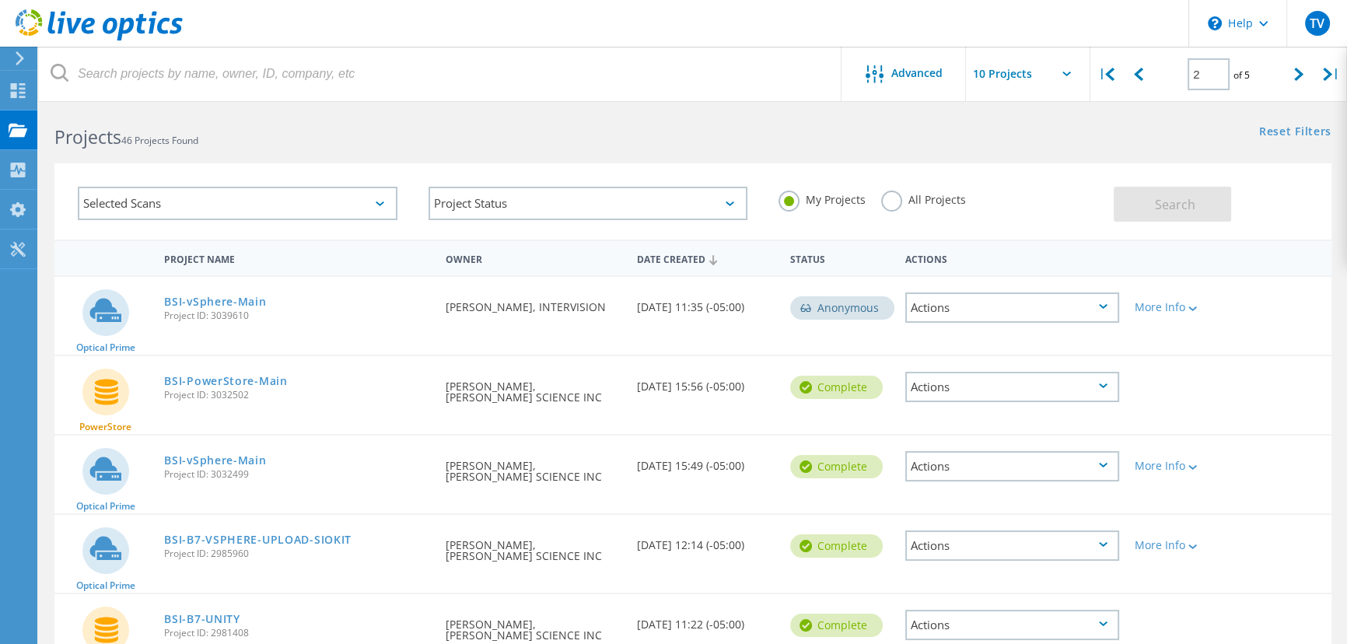
scroll to position [0, 0]
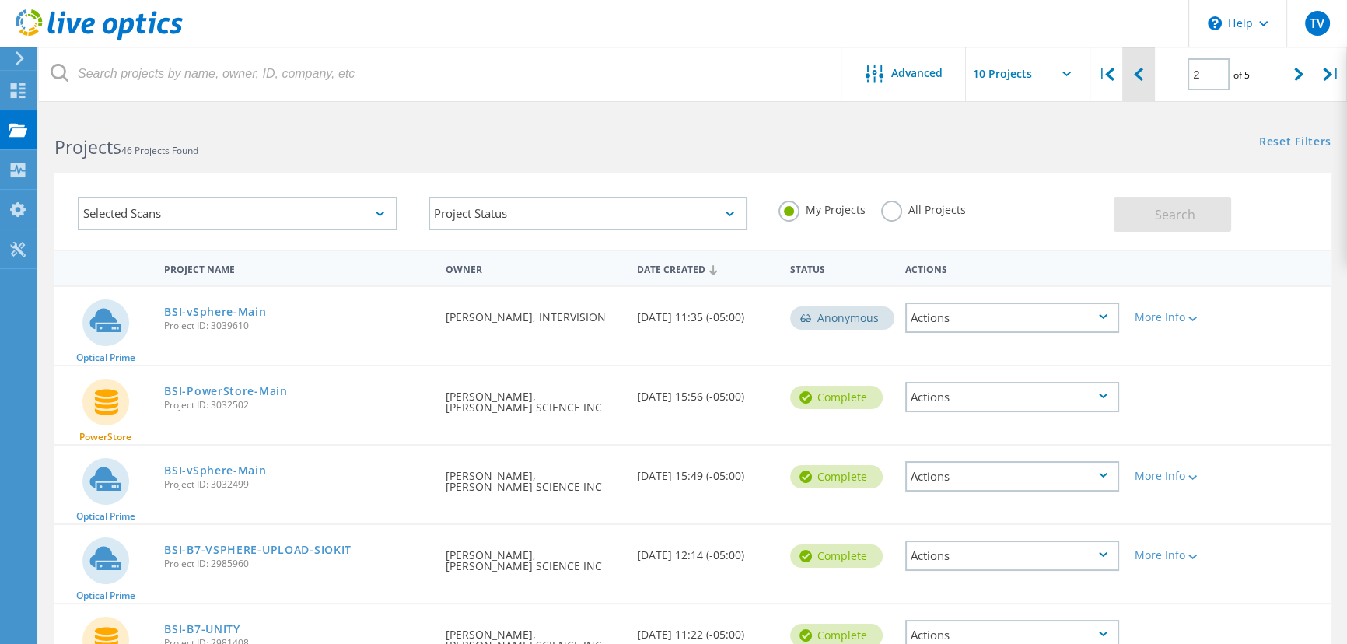
click at [1139, 79] on icon at bounding box center [1138, 74] width 9 height 13
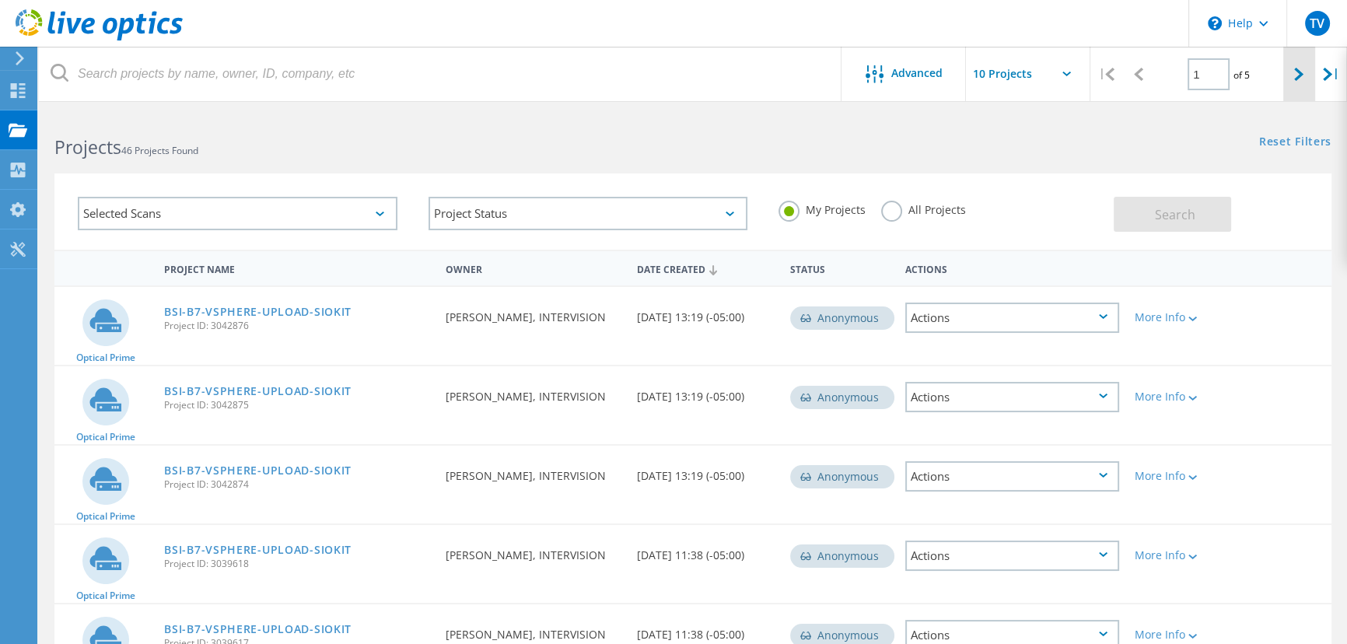
click at [1290, 73] on div at bounding box center [1300, 74] width 32 height 55
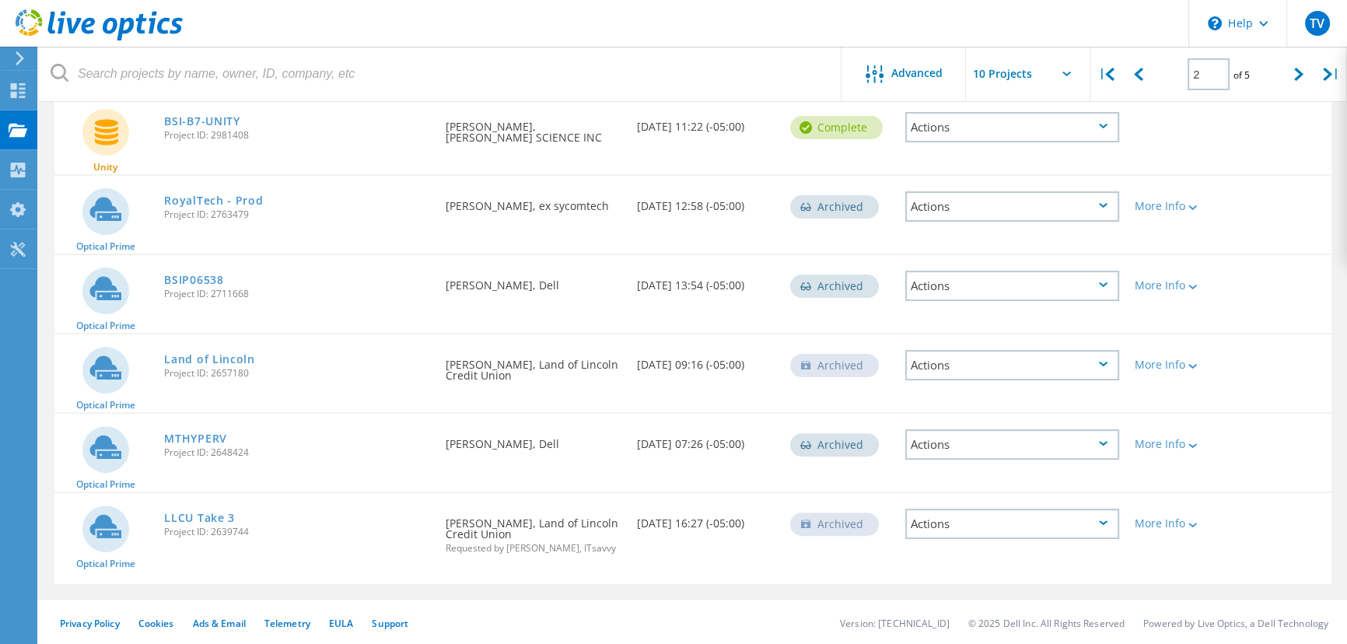
scroll to position [296, 0]
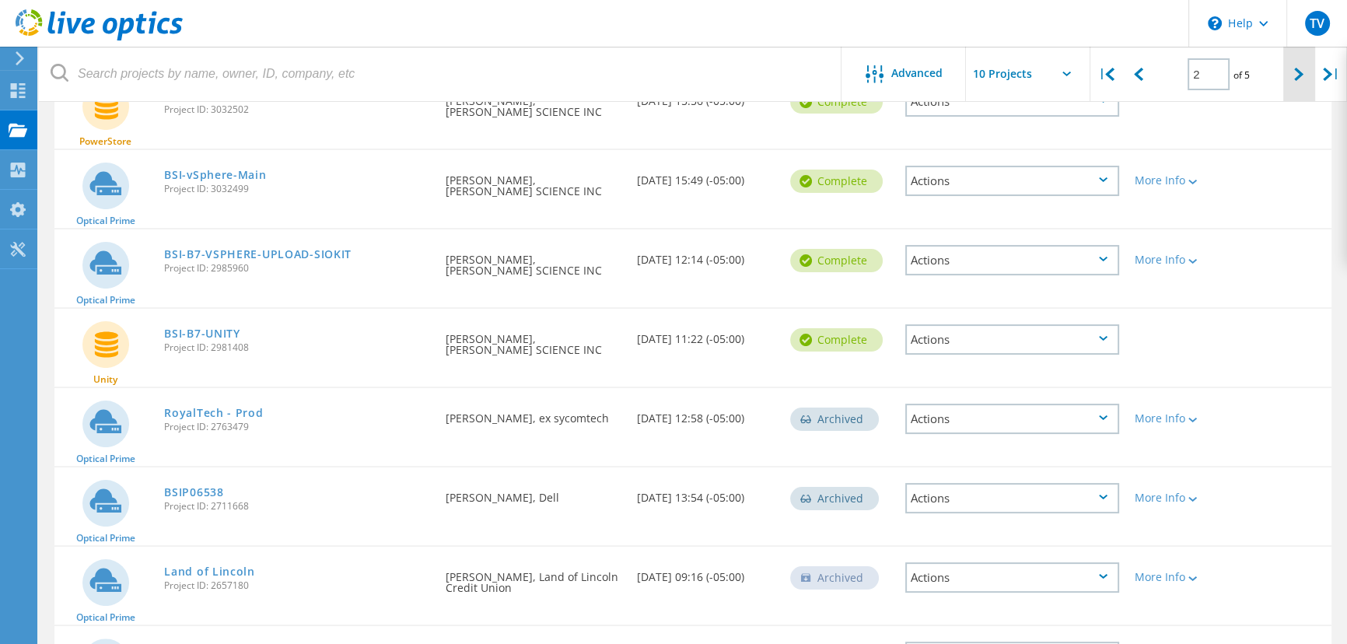
click at [1294, 82] on div at bounding box center [1300, 74] width 32 height 55
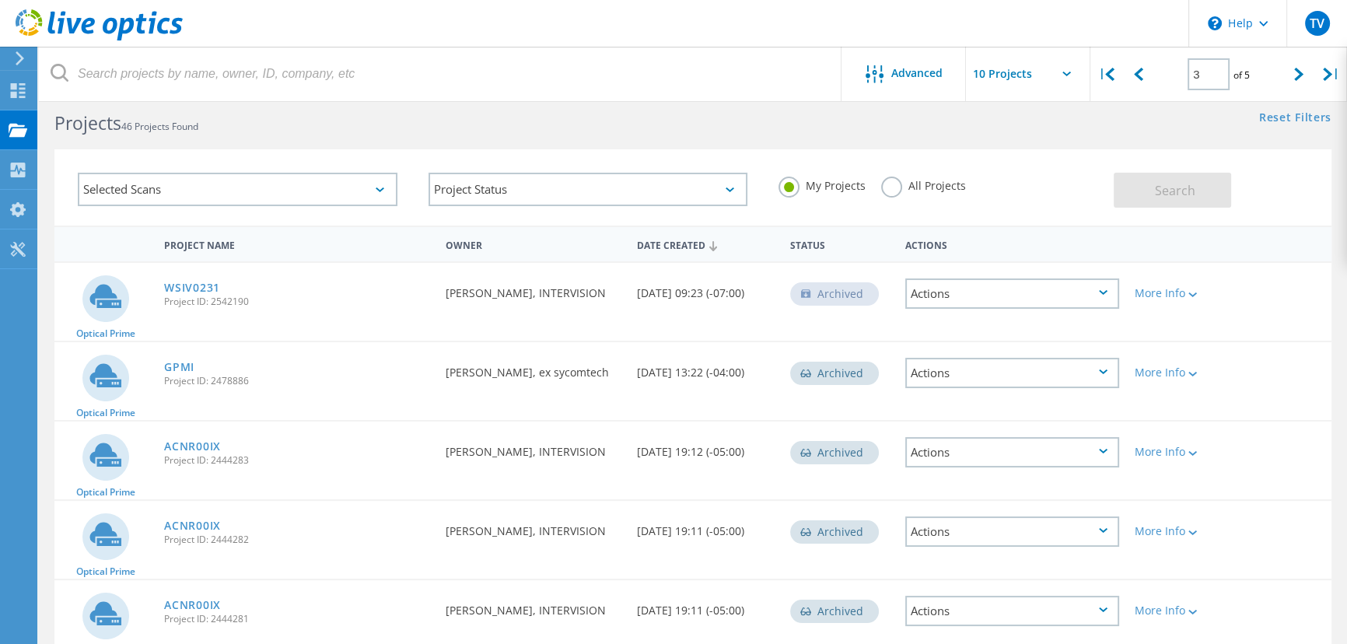
scroll to position [0, 0]
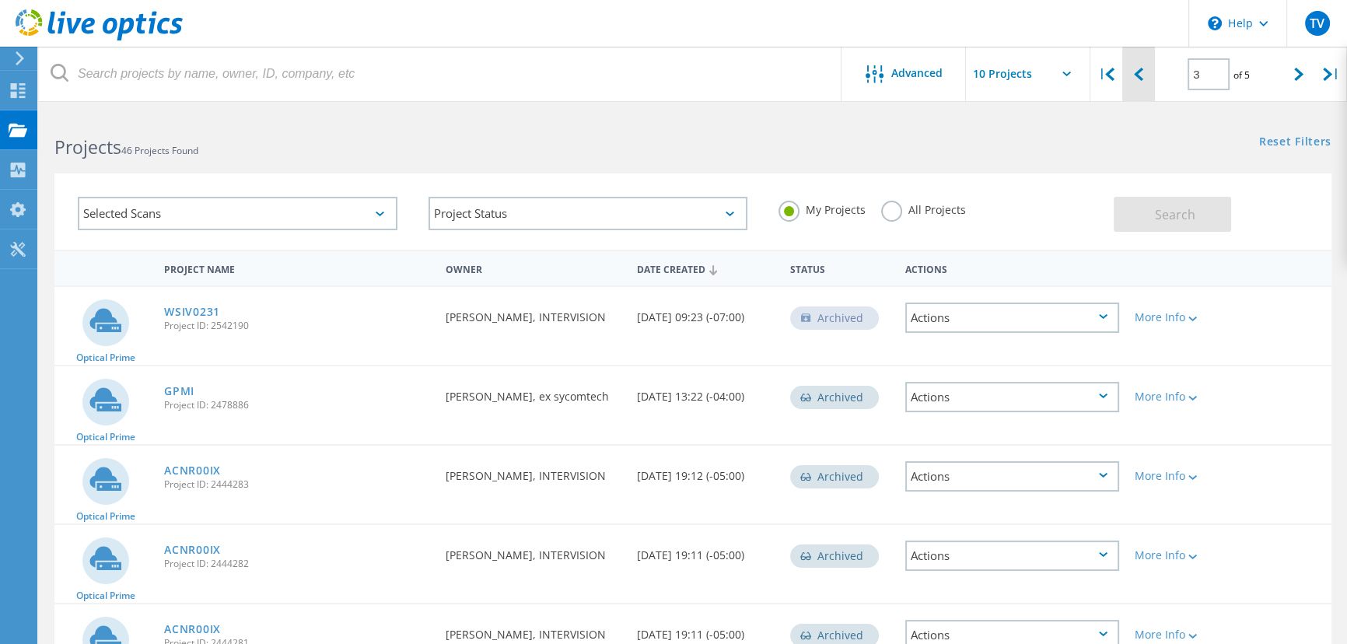
click at [1145, 75] on div at bounding box center [1139, 74] width 32 height 55
type input "2"
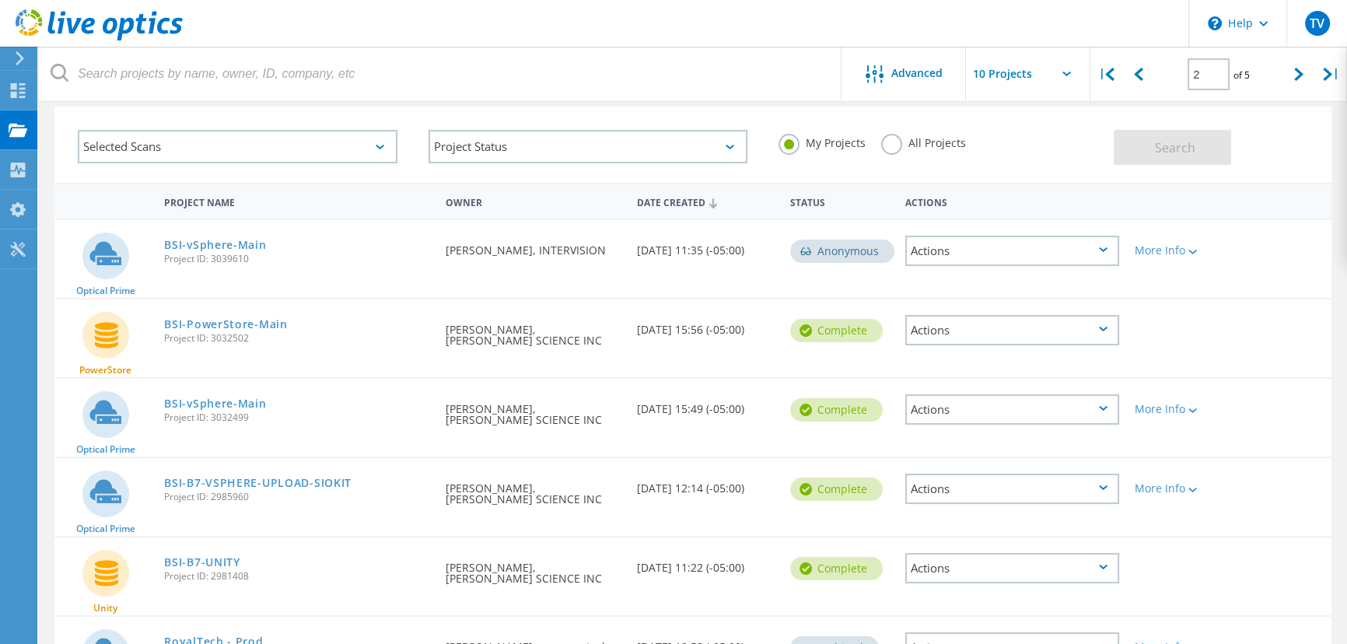
scroll to position [70, 0]
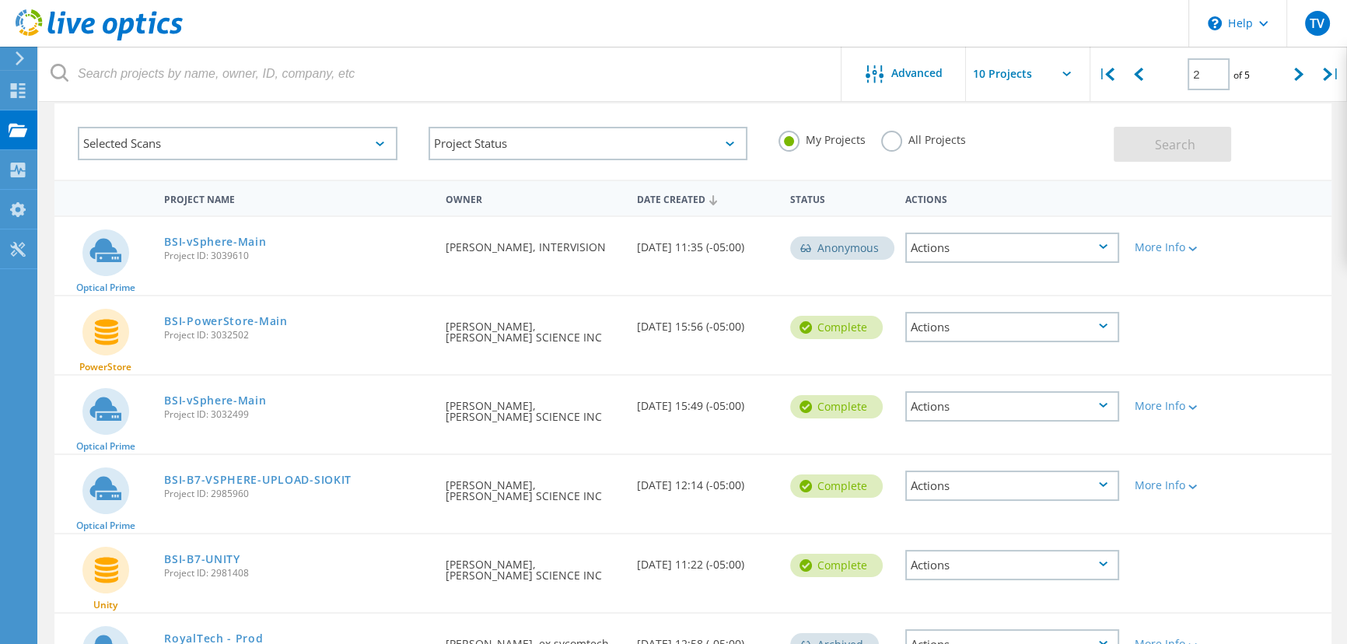
click at [972, 400] on div "Actions" at bounding box center [1012, 406] width 215 height 30
click at [961, 419] on div "Share" at bounding box center [1013, 419] width 212 height 24
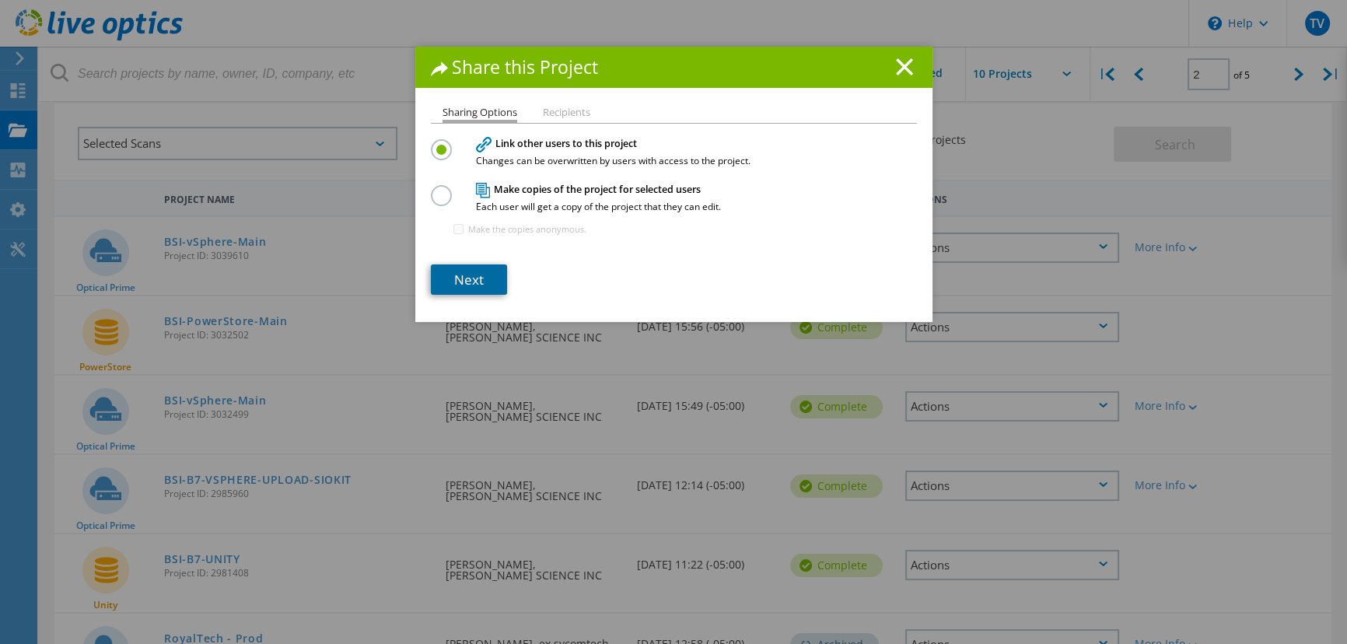
click at [473, 268] on link "Next" at bounding box center [469, 279] width 76 height 30
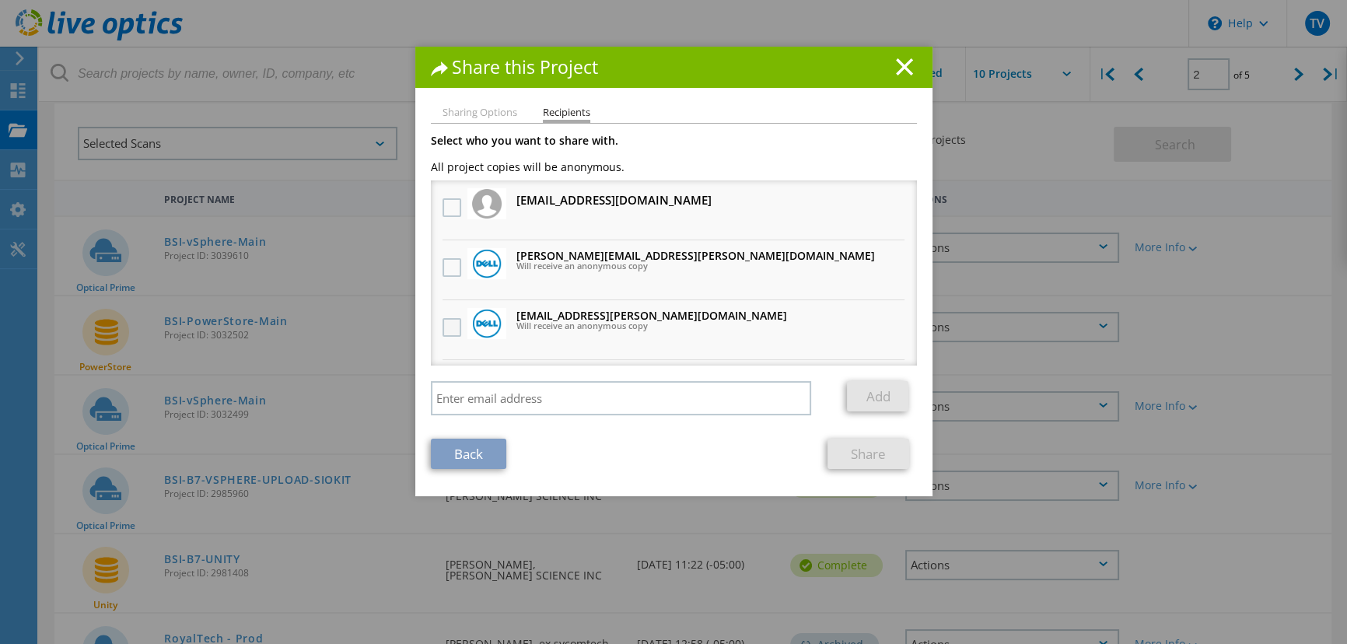
click at [443, 319] on label at bounding box center [454, 327] width 23 height 19
click at [0, 0] on input "checkbox" at bounding box center [0, 0] width 0 height 0
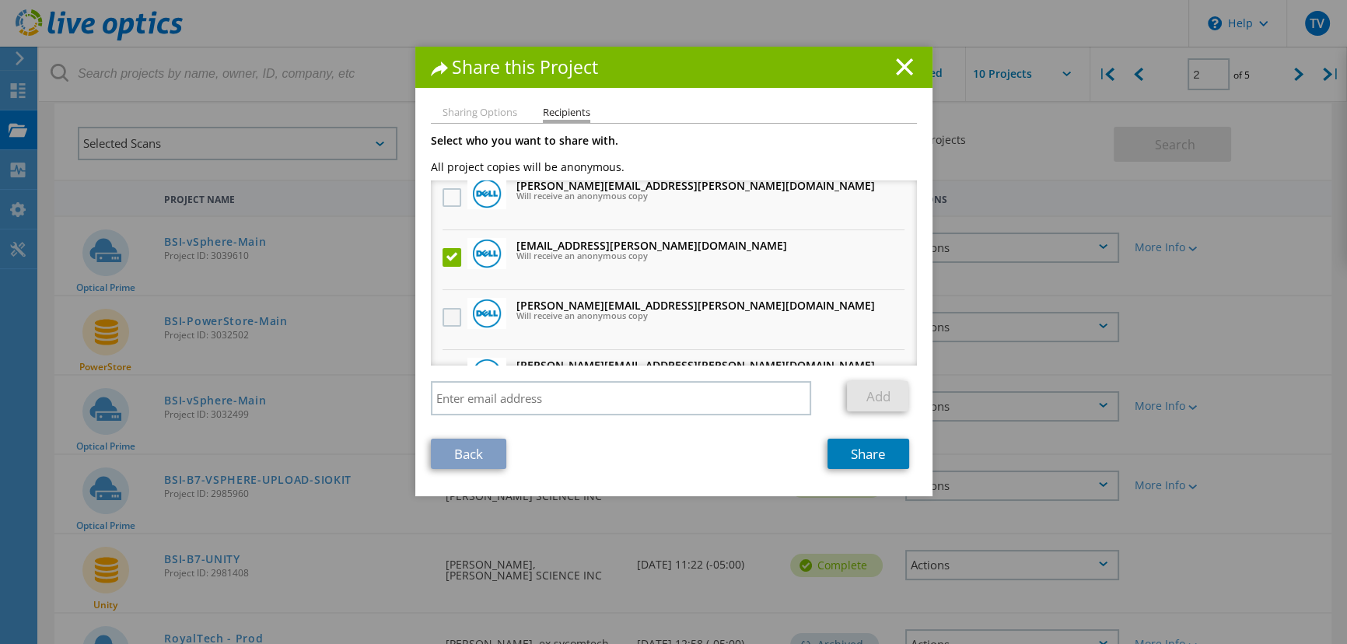
click at [450, 309] on label at bounding box center [454, 317] width 23 height 19
click at [0, 0] on input "checkbox" at bounding box center [0, 0] width 0 height 0
click at [689, 447] on div "Back Share" at bounding box center [674, 454] width 486 height 30
click at [874, 449] on link "Share" at bounding box center [869, 454] width 82 height 30
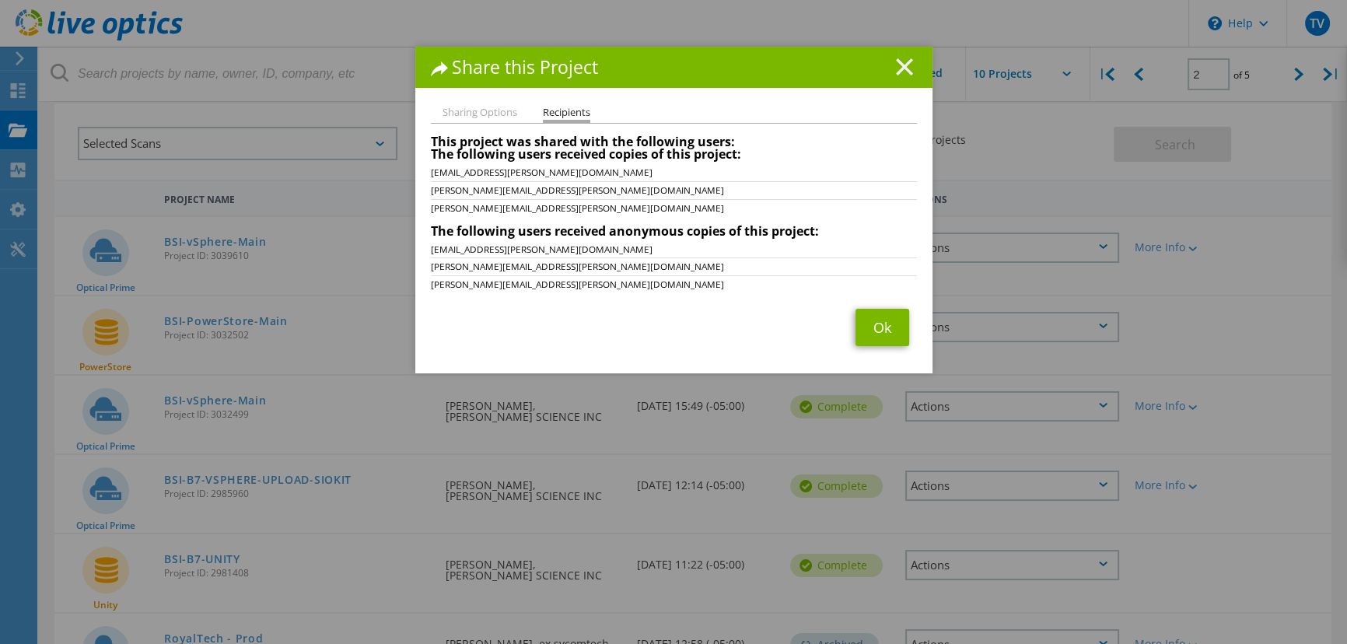
click at [897, 65] on line at bounding box center [905, 67] width 16 height 16
